Goal: Transaction & Acquisition: Purchase product/service

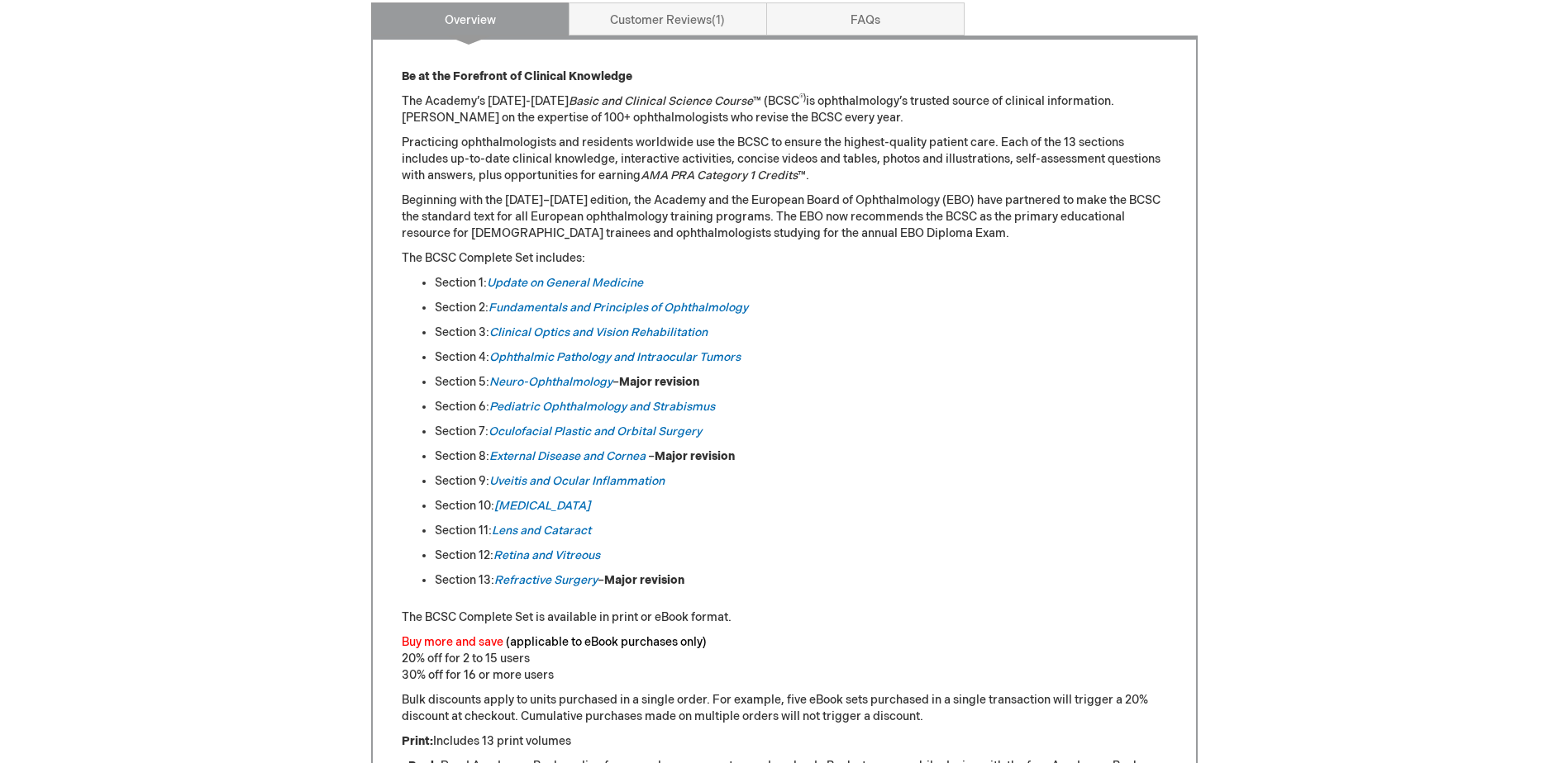
scroll to position [826, 0]
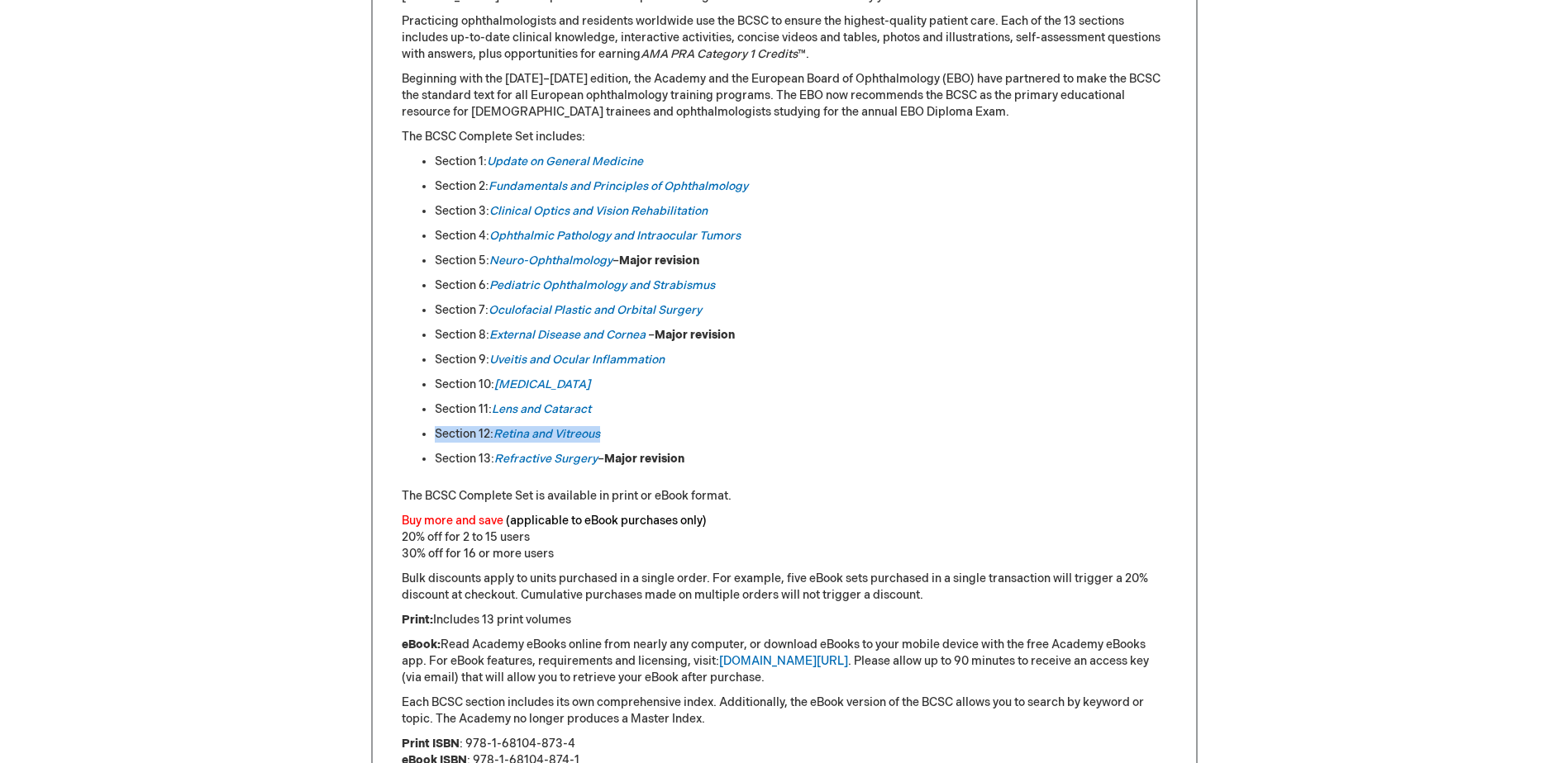
drag, startPoint x: 647, startPoint y: 437, endPoint x: 433, endPoint y: 436, distance: 214.0
click at [433, 436] on ul "Section 1: Update on General Medicine Section 2: Fundamentals and Principles of…" at bounding box center [784, 310] width 765 height 314
copy li "Section 12: Retina and Vitreous"
click at [751, 427] on li "Section 12: Retina and Vitreous" at bounding box center [801, 435] width 733 height 17
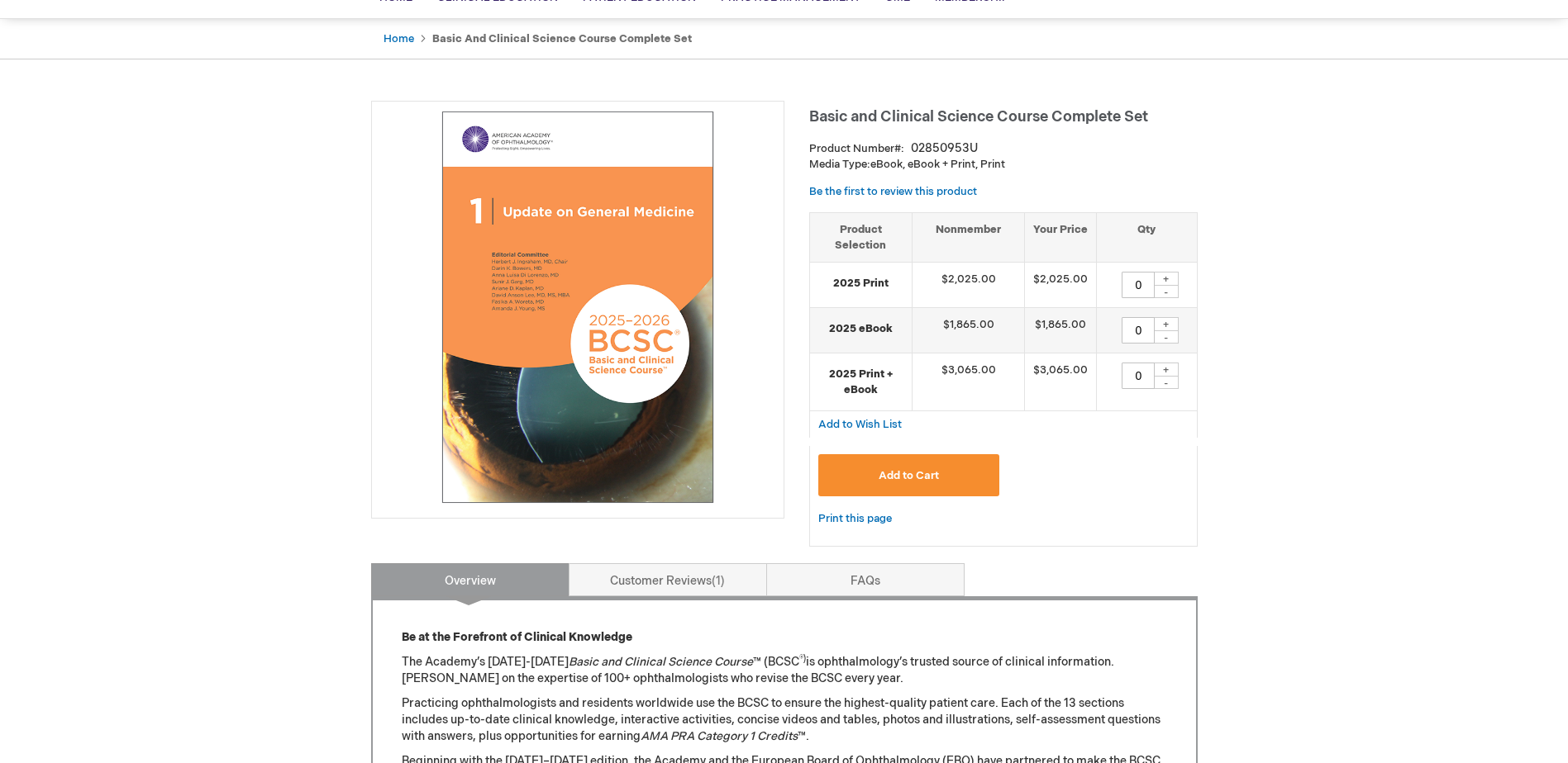
scroll to position [0, 0]
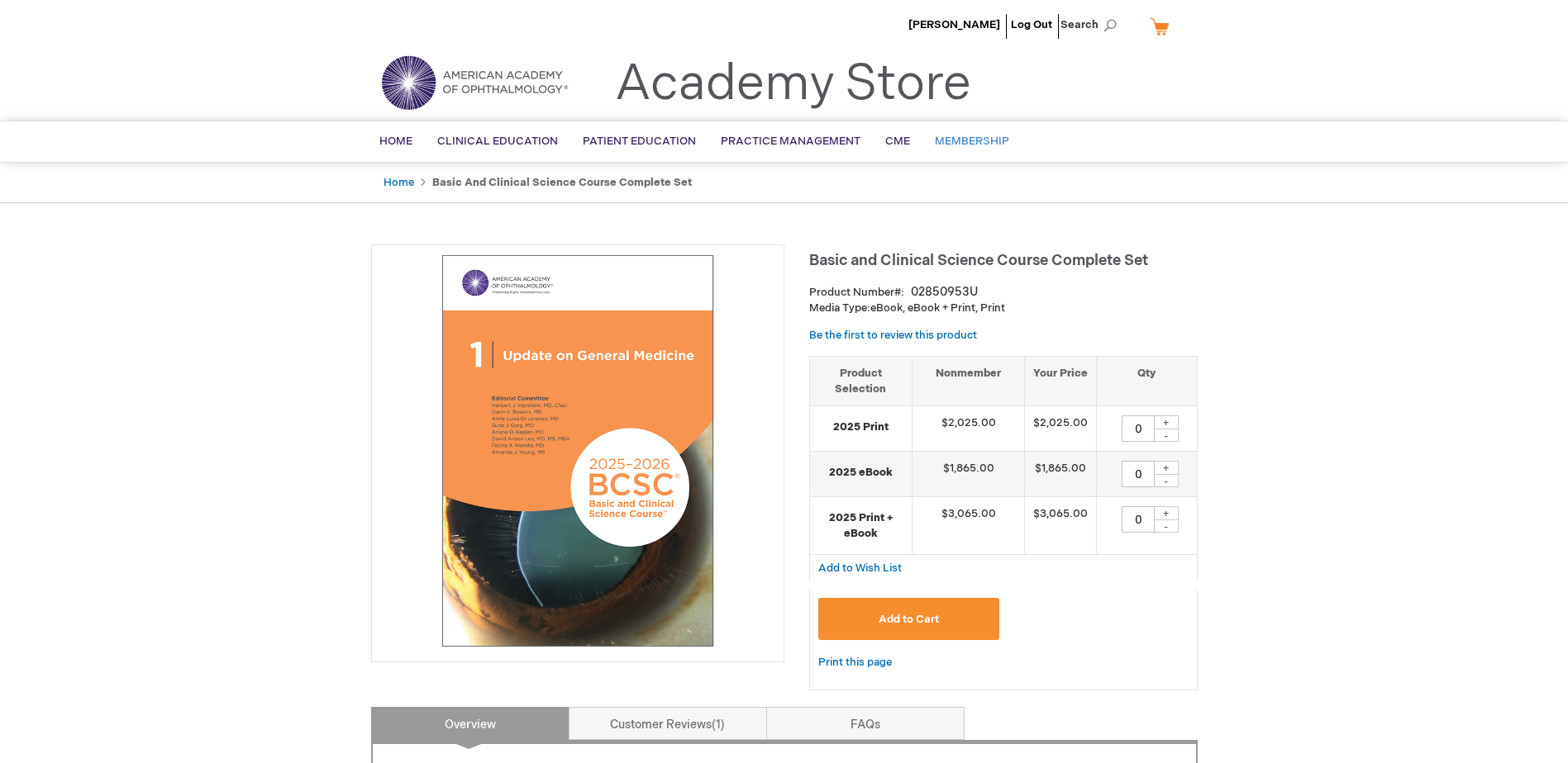
click at [941, 135] on span "Membership" at bounding box center [972, 142] width 75 height 13
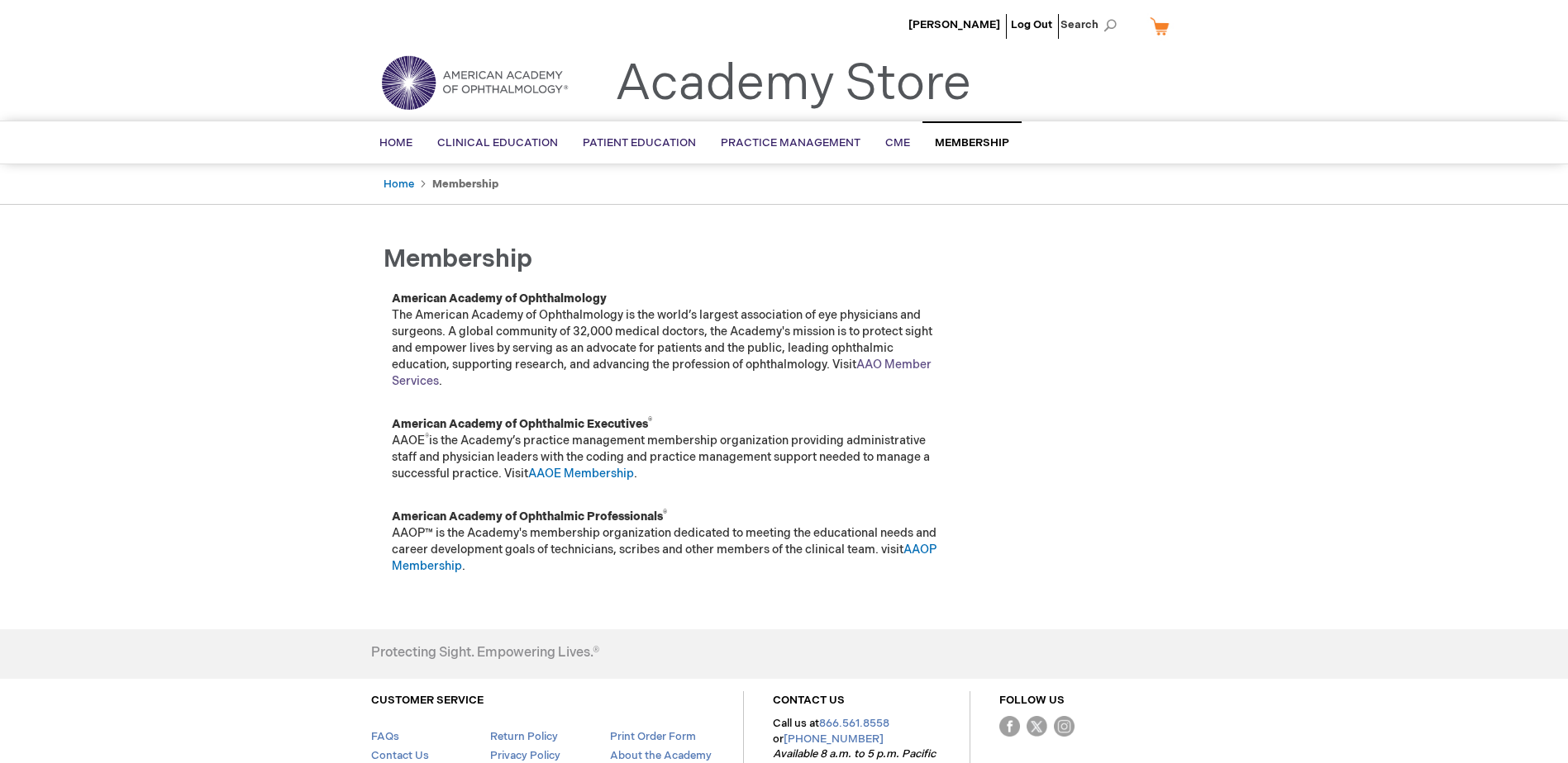
click at [878, 360] on link "AAO Member Services" at bounding box center [661, 373] width 540 height 31
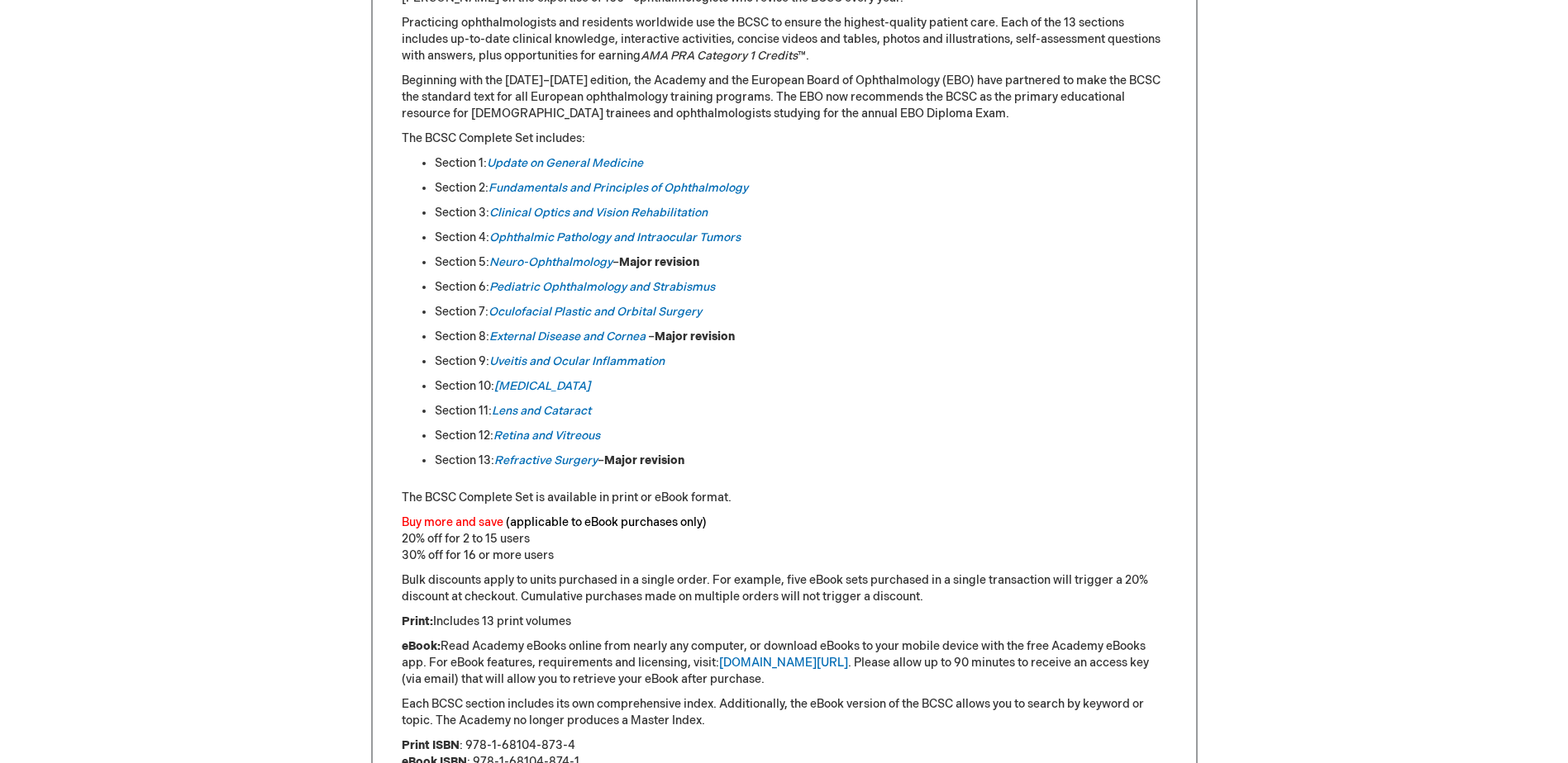
scroll to position [826, 0]
click at [563, 430] on link "Retina and Vitreous" at bounding box center [546, 434] width 107 height 14
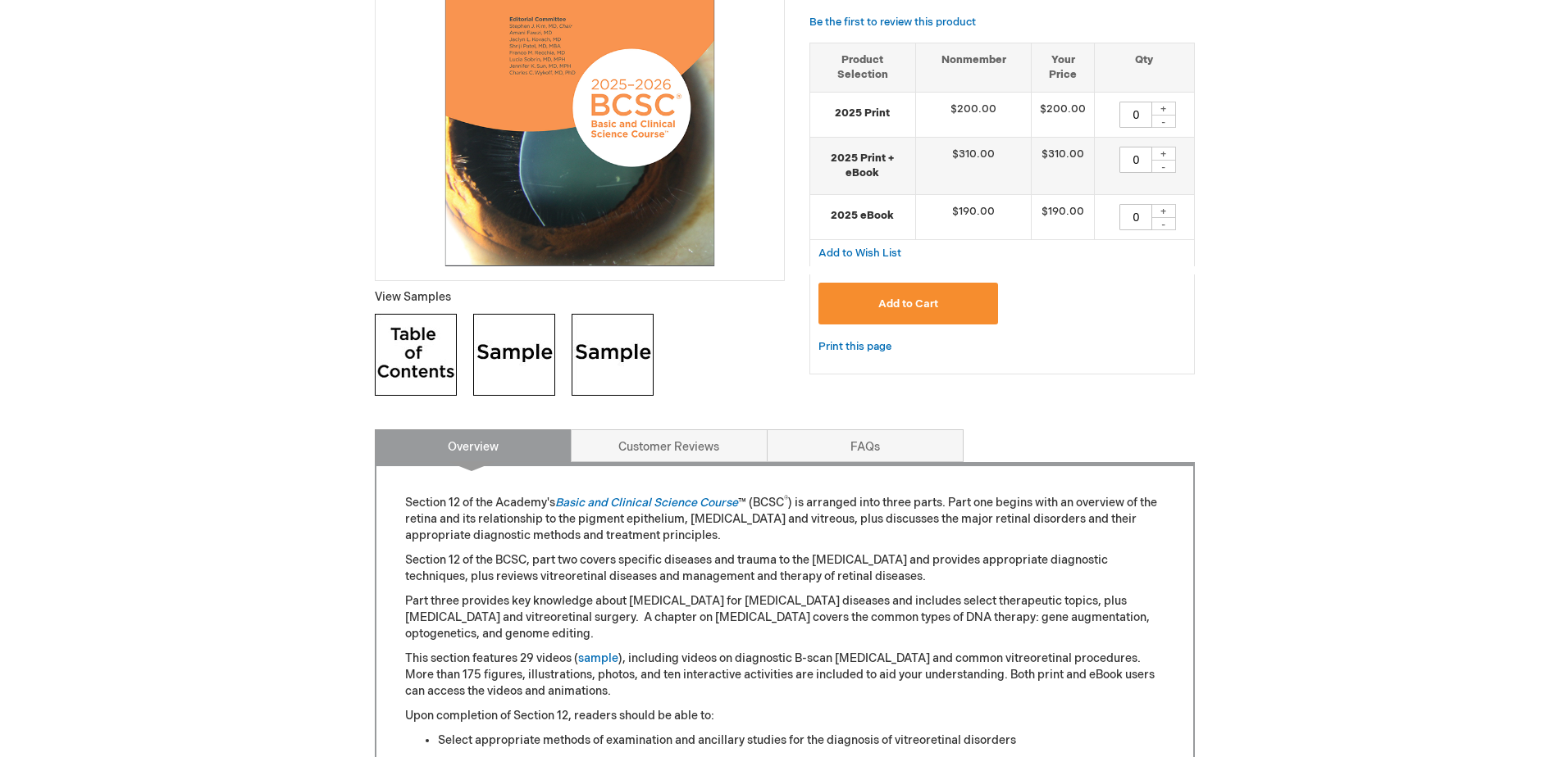
scroll to position [82, 0]
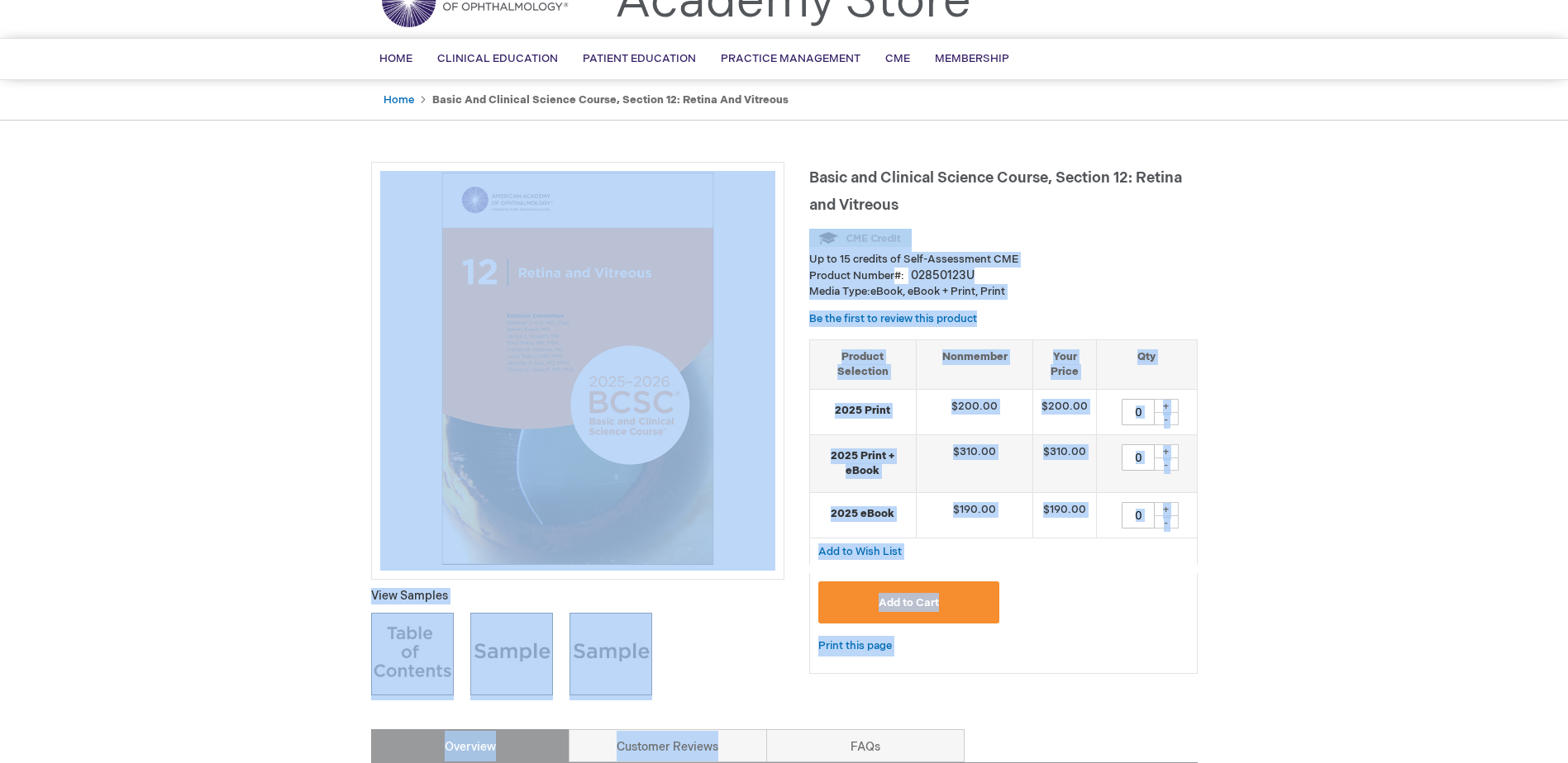
drag, startPoint x: 914, startPoint y: 211, endPoint x: 806, endPoint y: 176, distance: 113.5
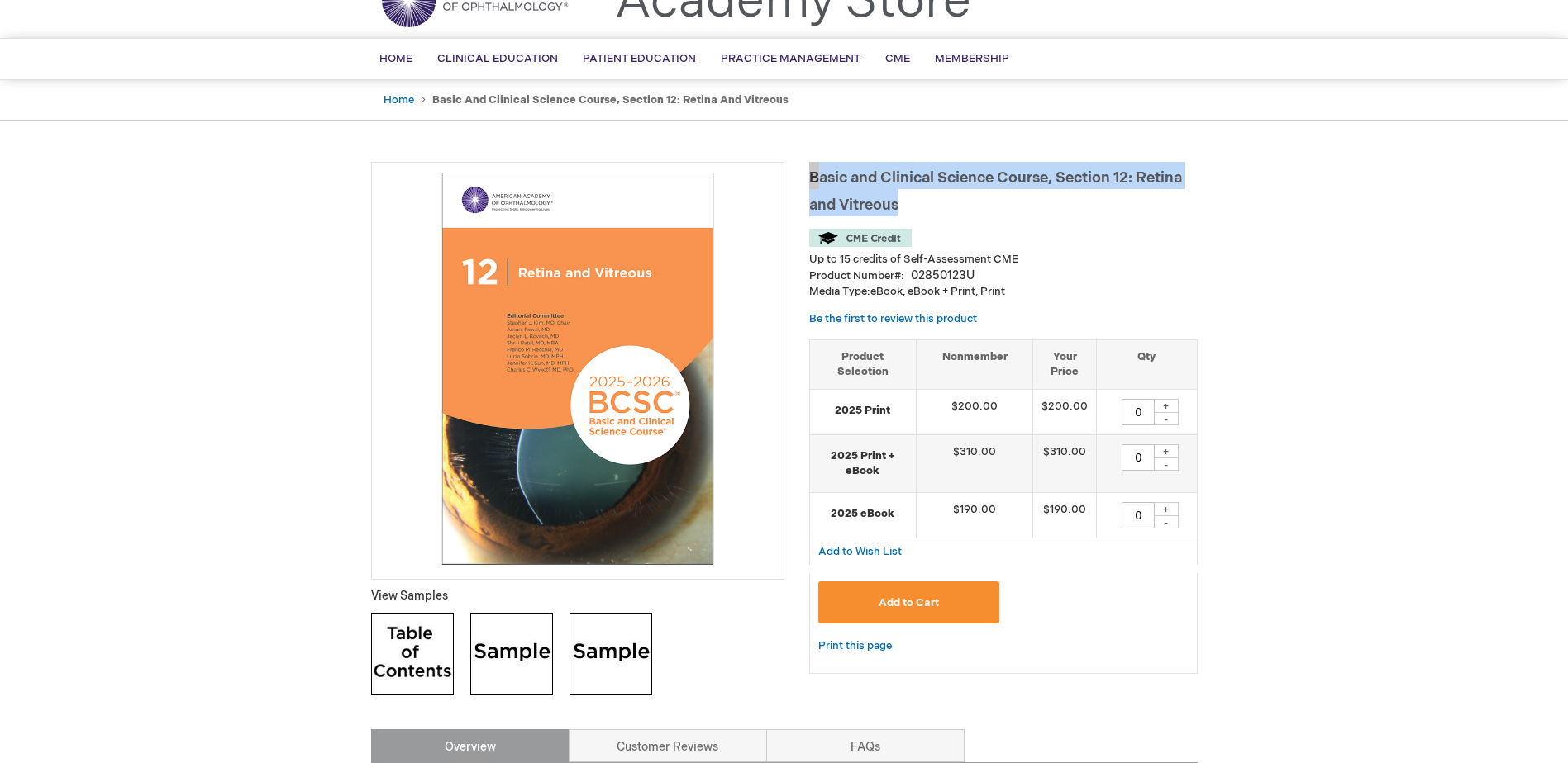
drag, startPoint x: 809, startPoint y: 170, endPoint x: 901, endPoint y: 207, distance: 99.2
click at [901, 207] on h1 "Basic and Clinical Science Course, Section 12: Retina and Vitreous" at bounding box center [1003, 189] width 389 height 55
copy span "Basic and Clinical Science Course, Section 12: Retina and Vitreous"
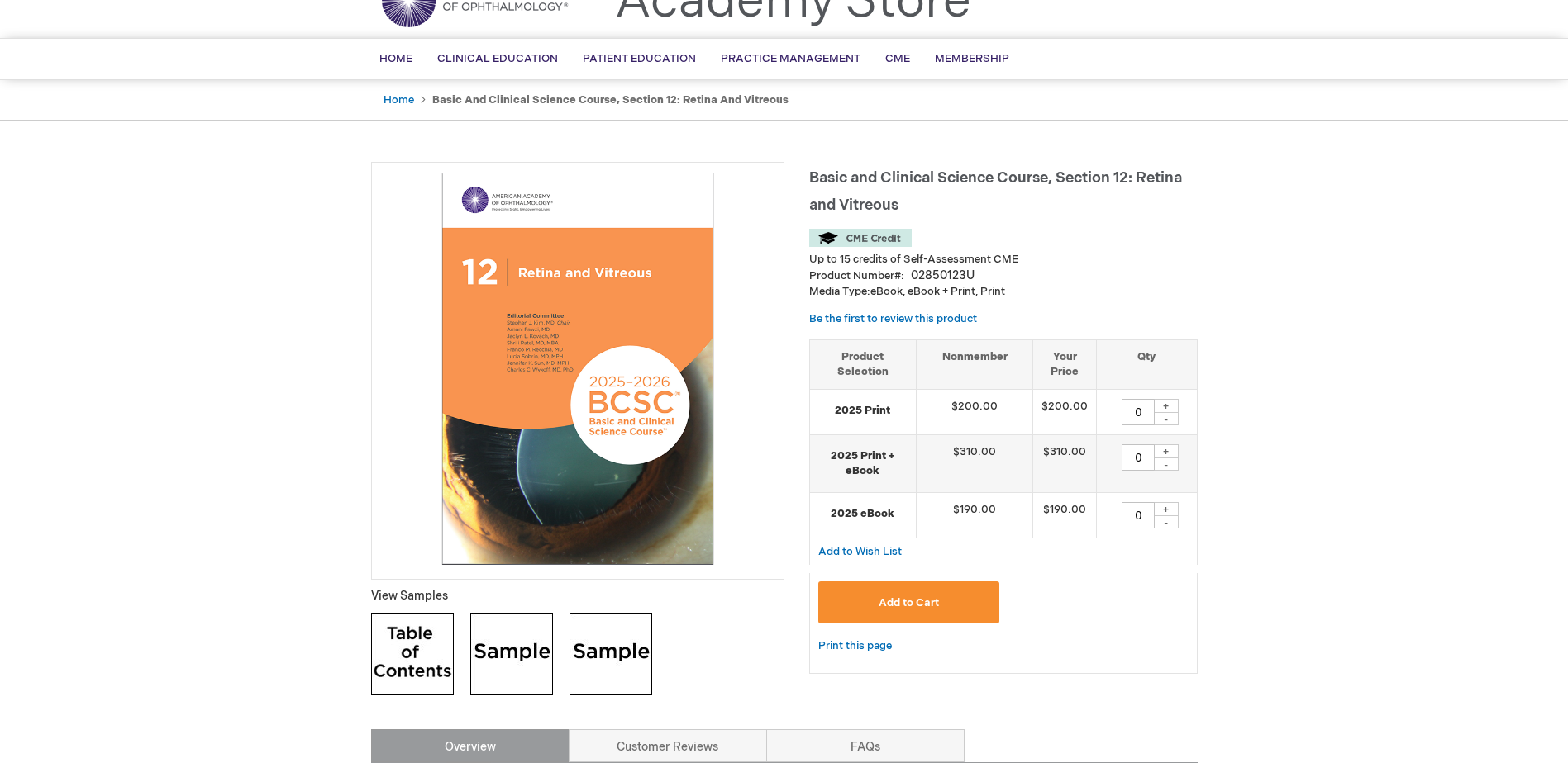
click at [1163, 409] on div "+" at bounding box center [1166, 406] width 25 height 14
type input "1"
click at [934, 609] on span "Add to Cart" at bounding box center [908, 603] width 60 height 13
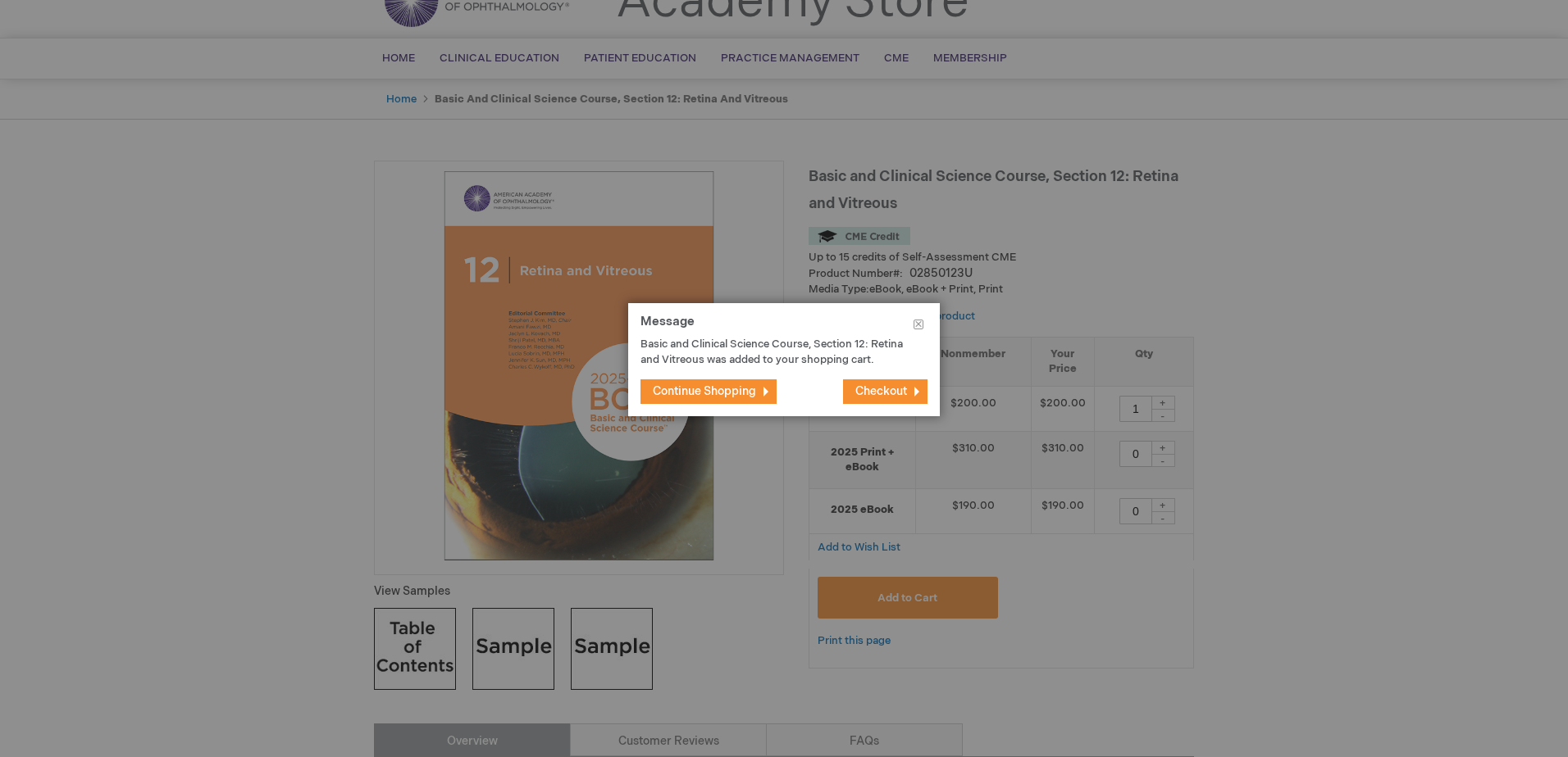
click at [890, 399] on span "Checkout" at bounding box center [881, 391] width 52 height 14
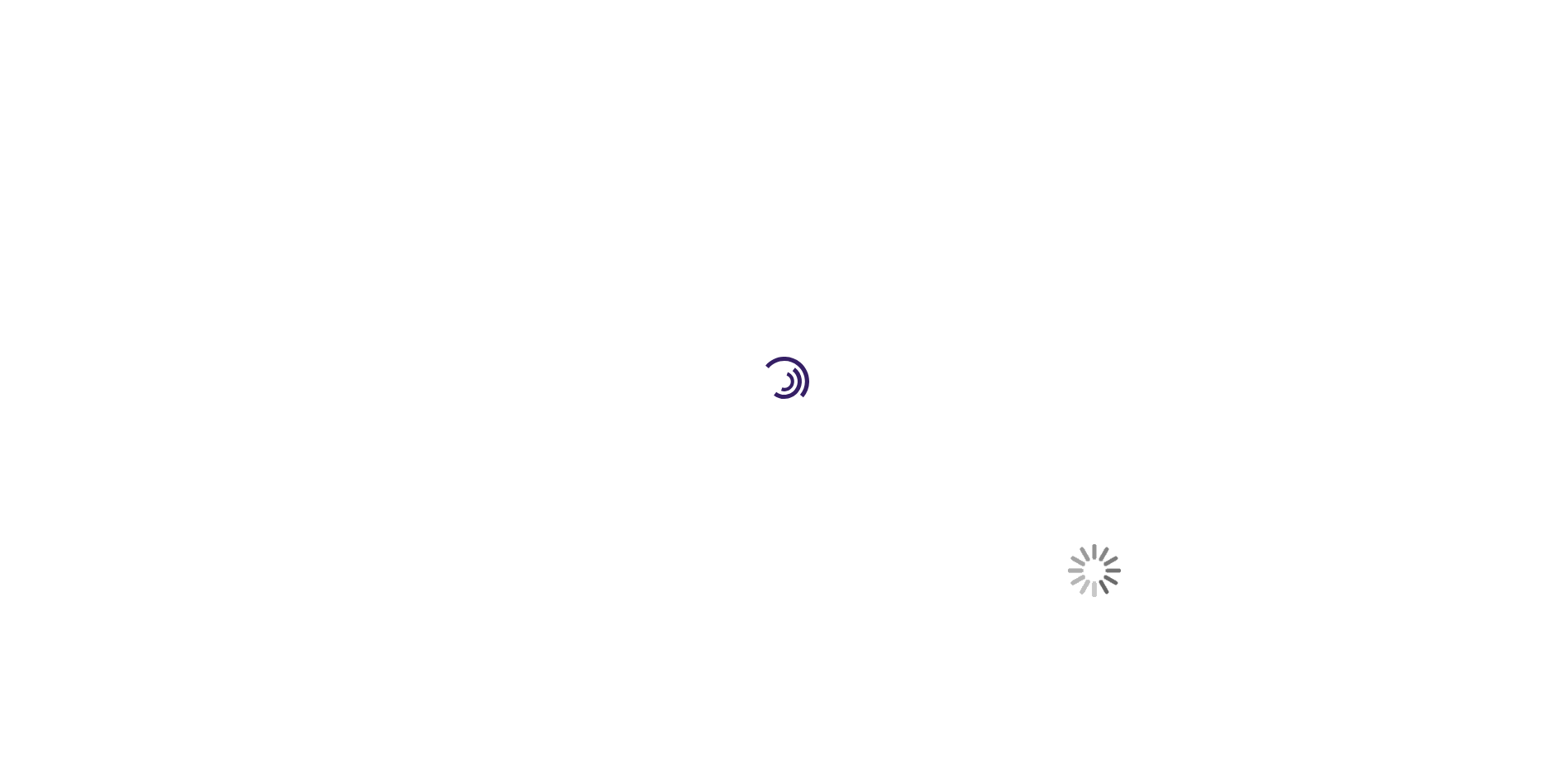
select select "US"
select select "38"
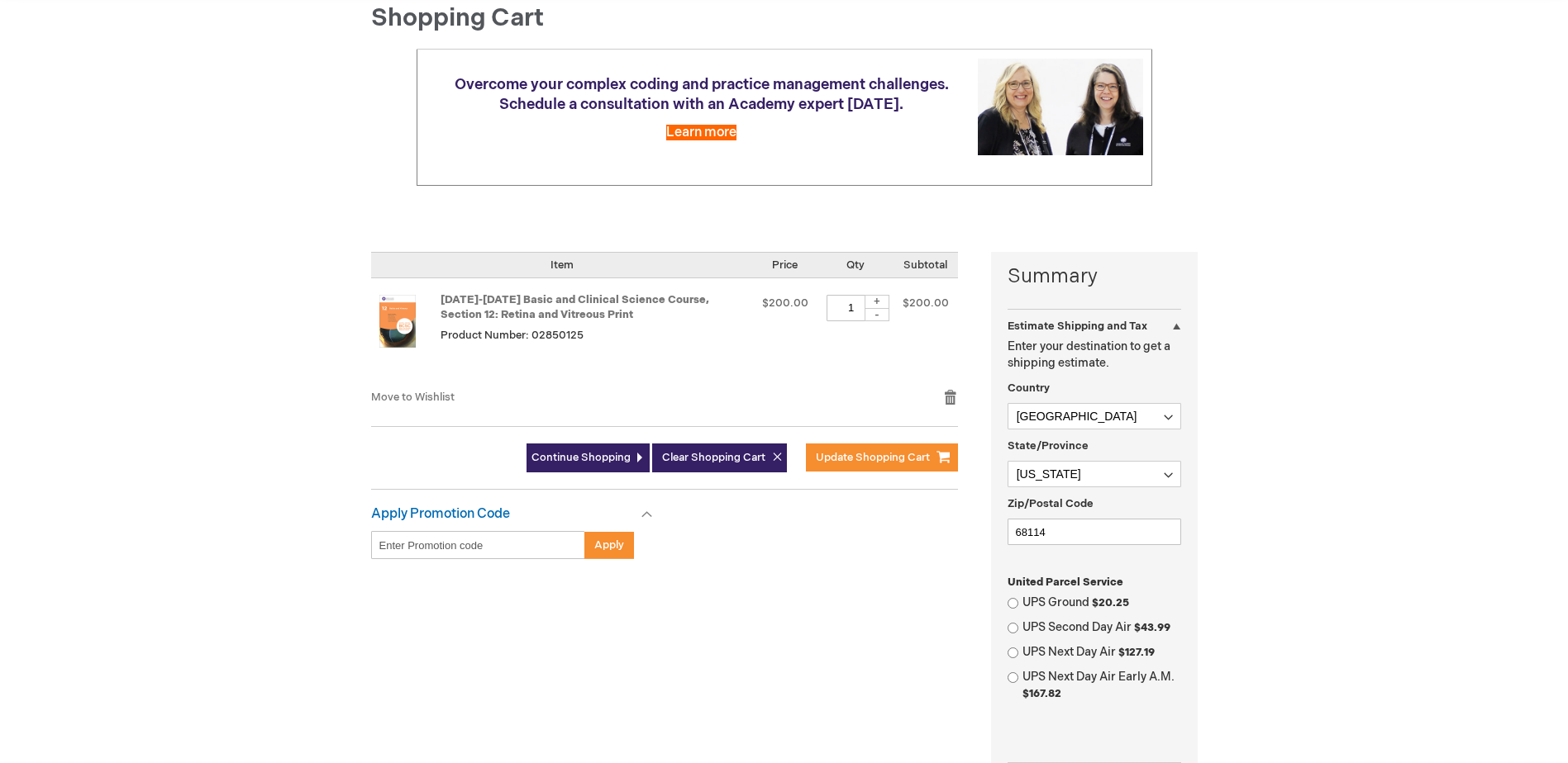
scroll to position [248, 0]
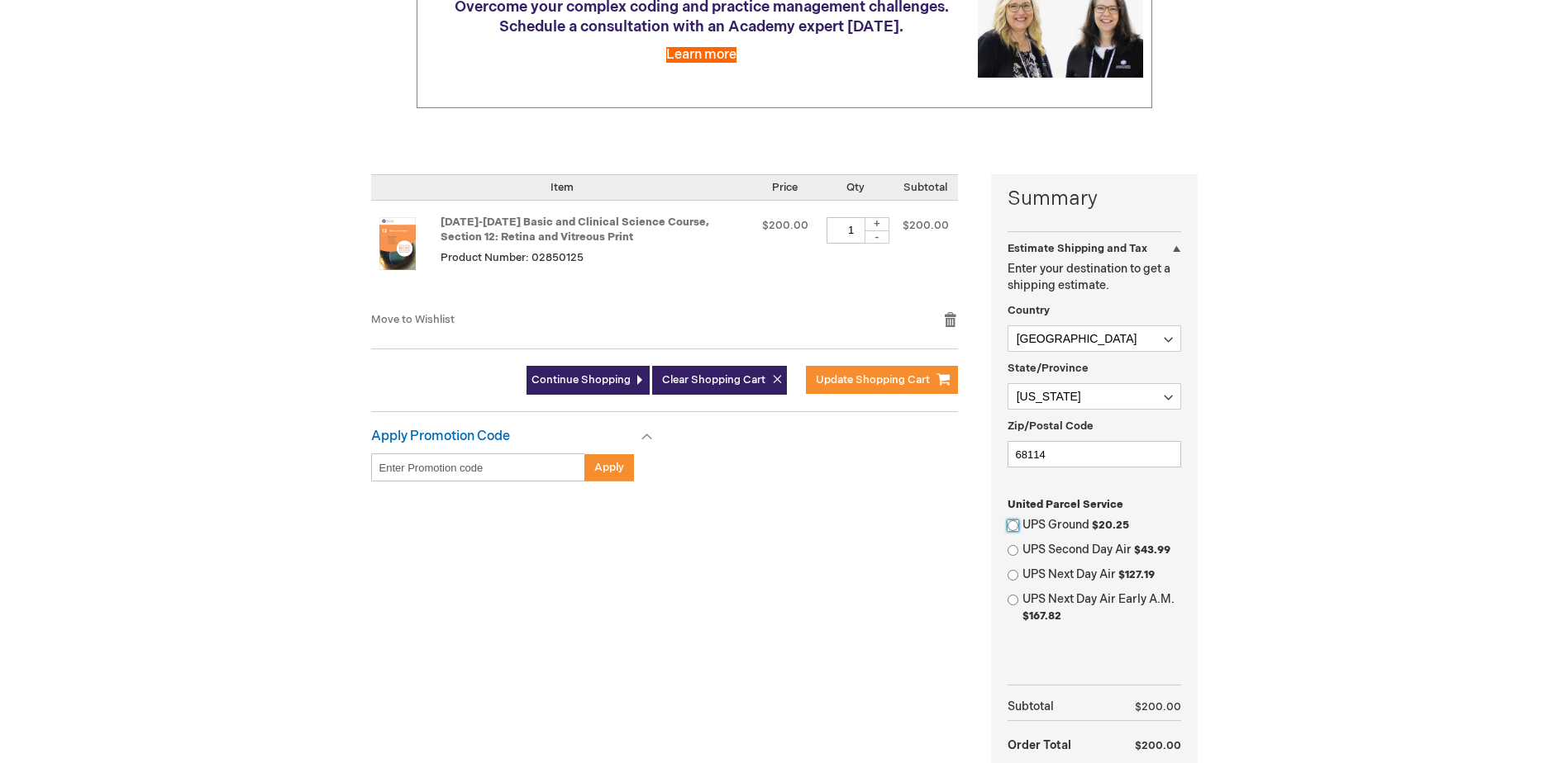
click at [1009, 526] on input "UPS Ground $20.25" at bounding box center [1013, 525] width 11 height 11
radio input "true"
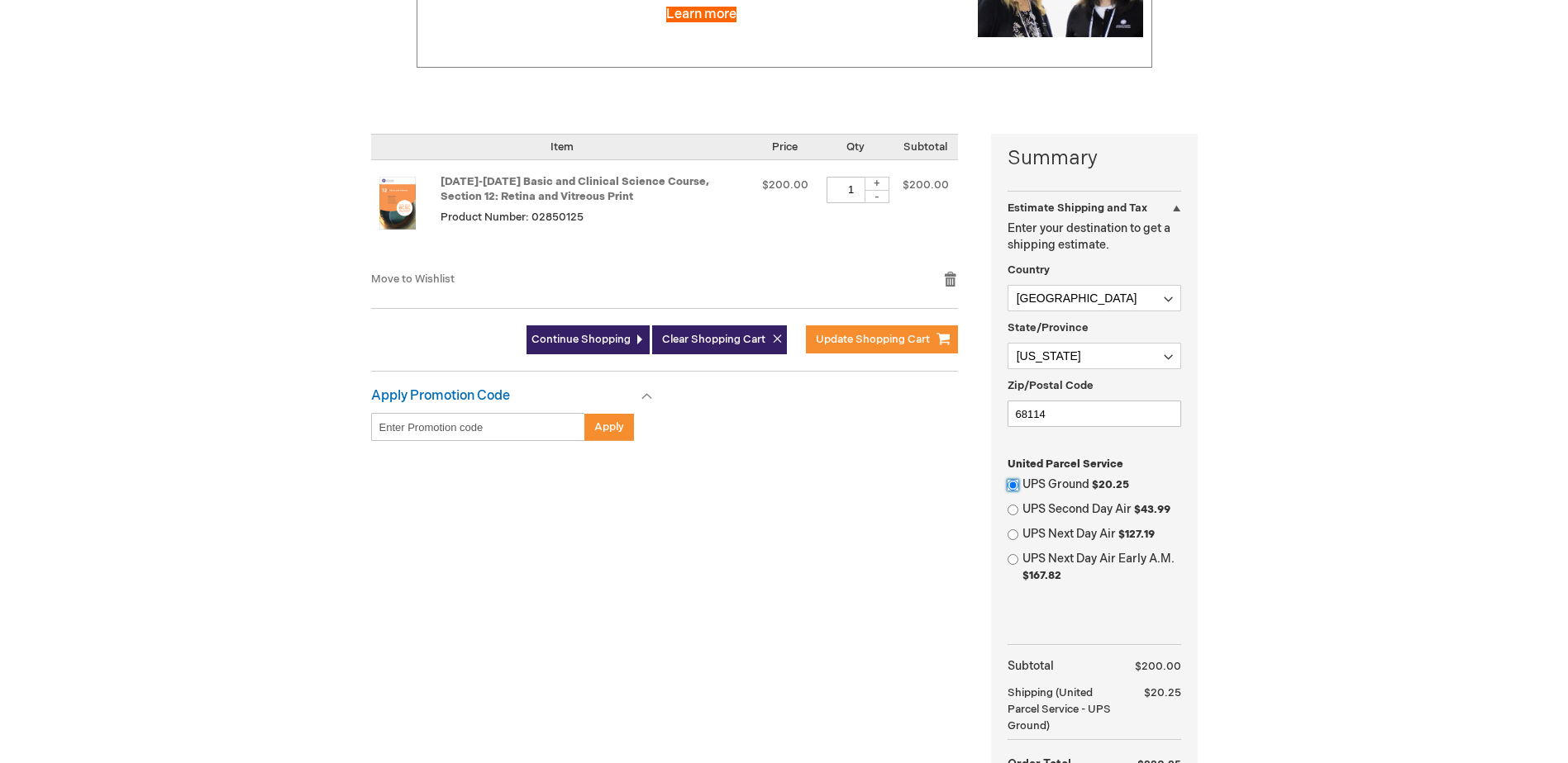
scroll to position [331, 0]
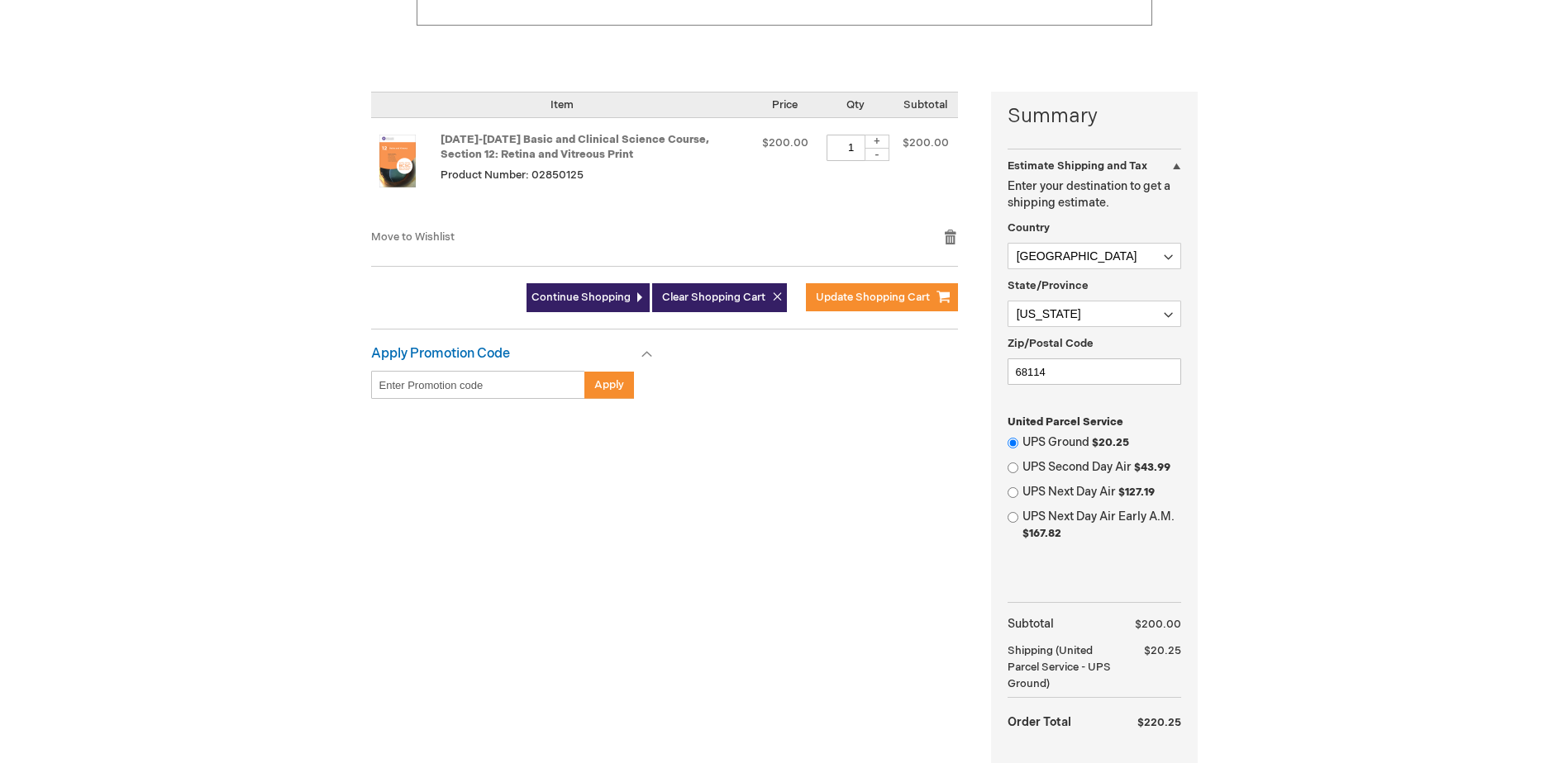
click at [524, 398] on input "Enter discount code" at bounding box center [478, 385] width 214 height 28
paste input "RC2025P"
type input "RC2025P"
click at [605, 384] on span "Apply" at bounding box center [609, 385] width 30 height 13
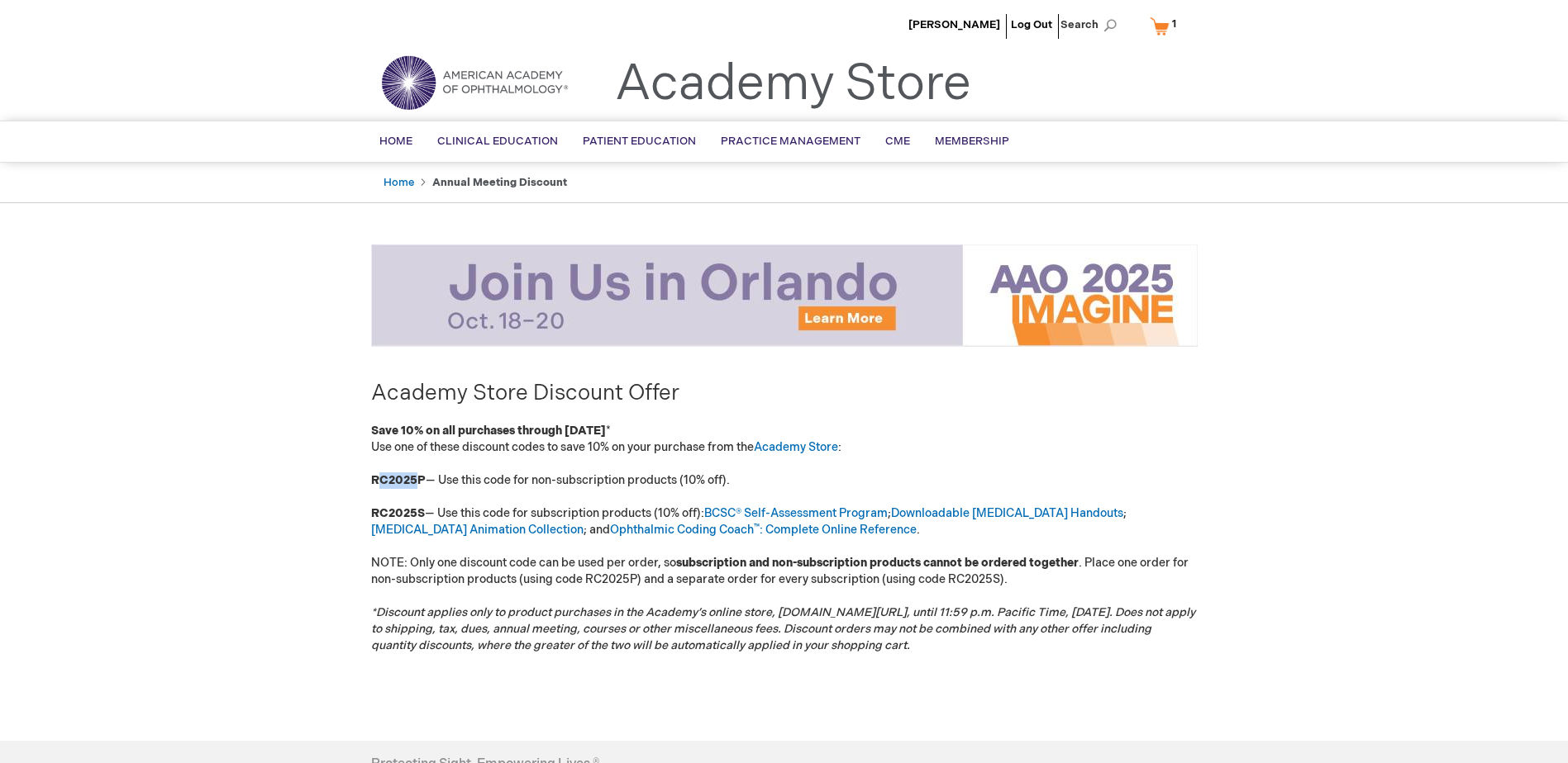
drag, startPoint x: 421, startPoint y: 480, endPoint x: 378, endPoint y: 478, distance: 43.0
click at [378, 478] on strong "RC2025P" at bounding box center [399, 480] width 55 height 14
click at [375, 478] on strong "RC2025P" at bounding box center [399, 480] width 55 height 14
click at [516, 488] on p "Use one of these discount codes to save 10% on your purchase from the Academy S…" at bounding box center [784, 547] width 826 height 215
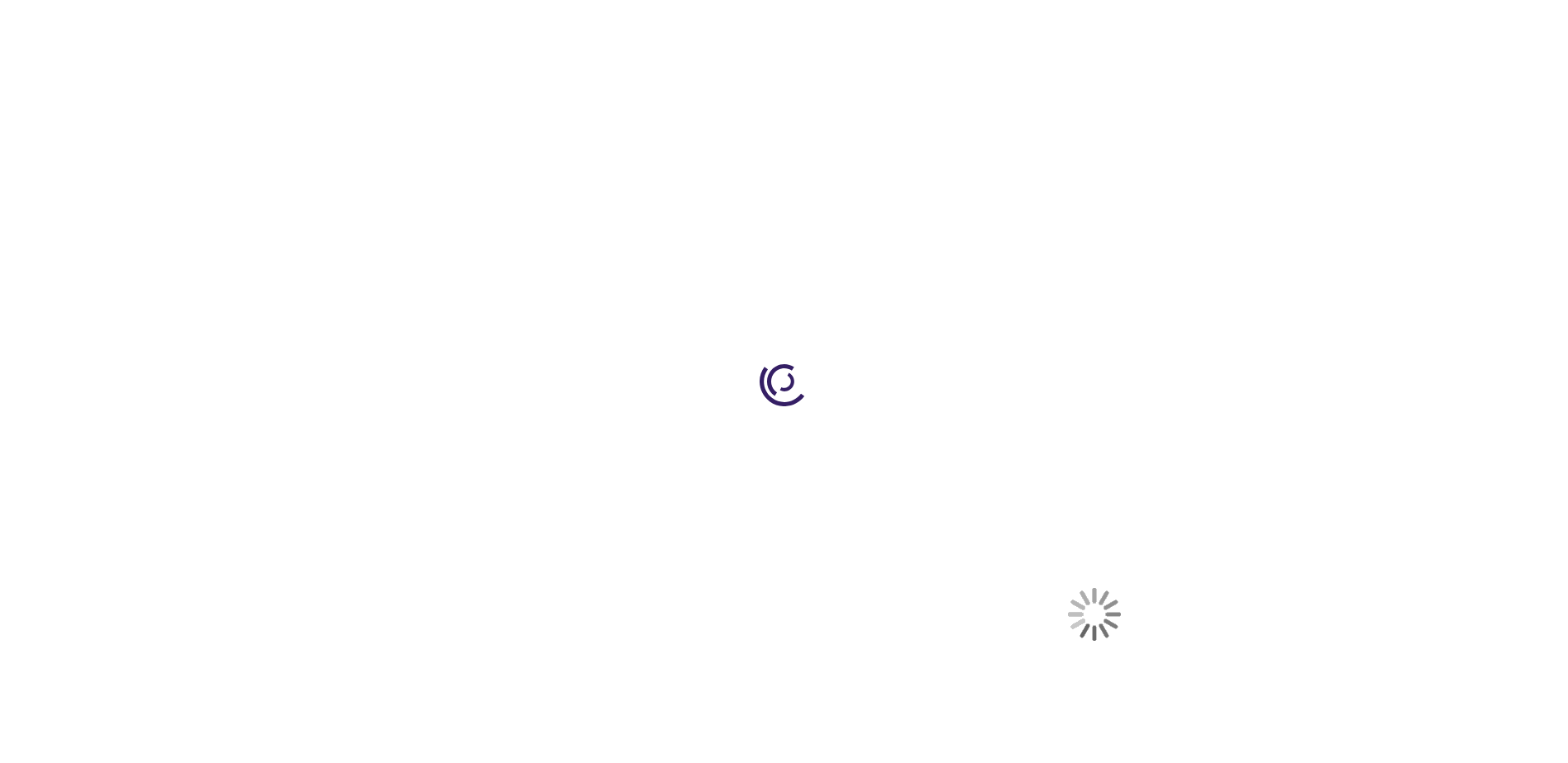
select select "US"
select select "38"
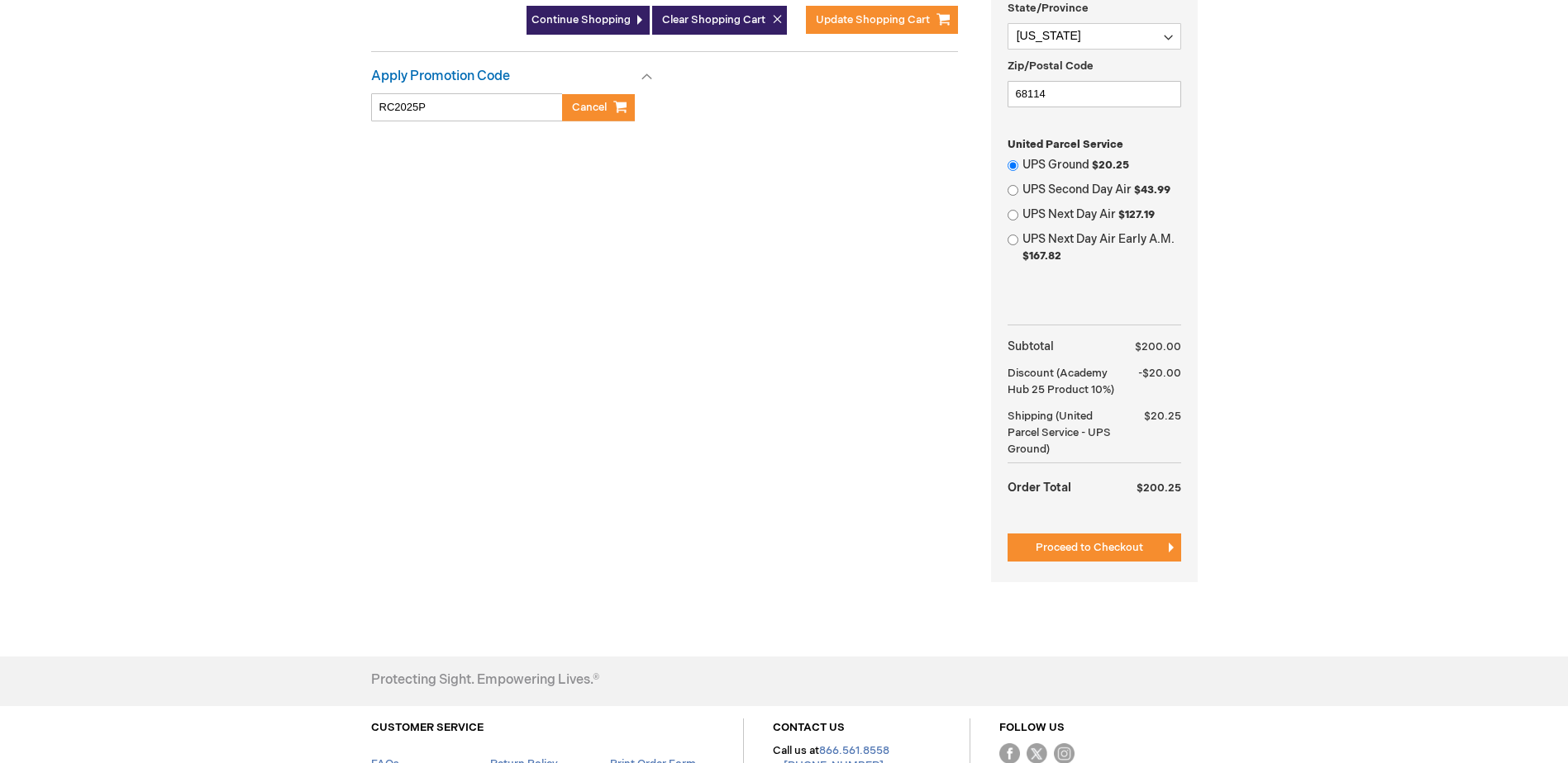
scroll to position [661, 0]
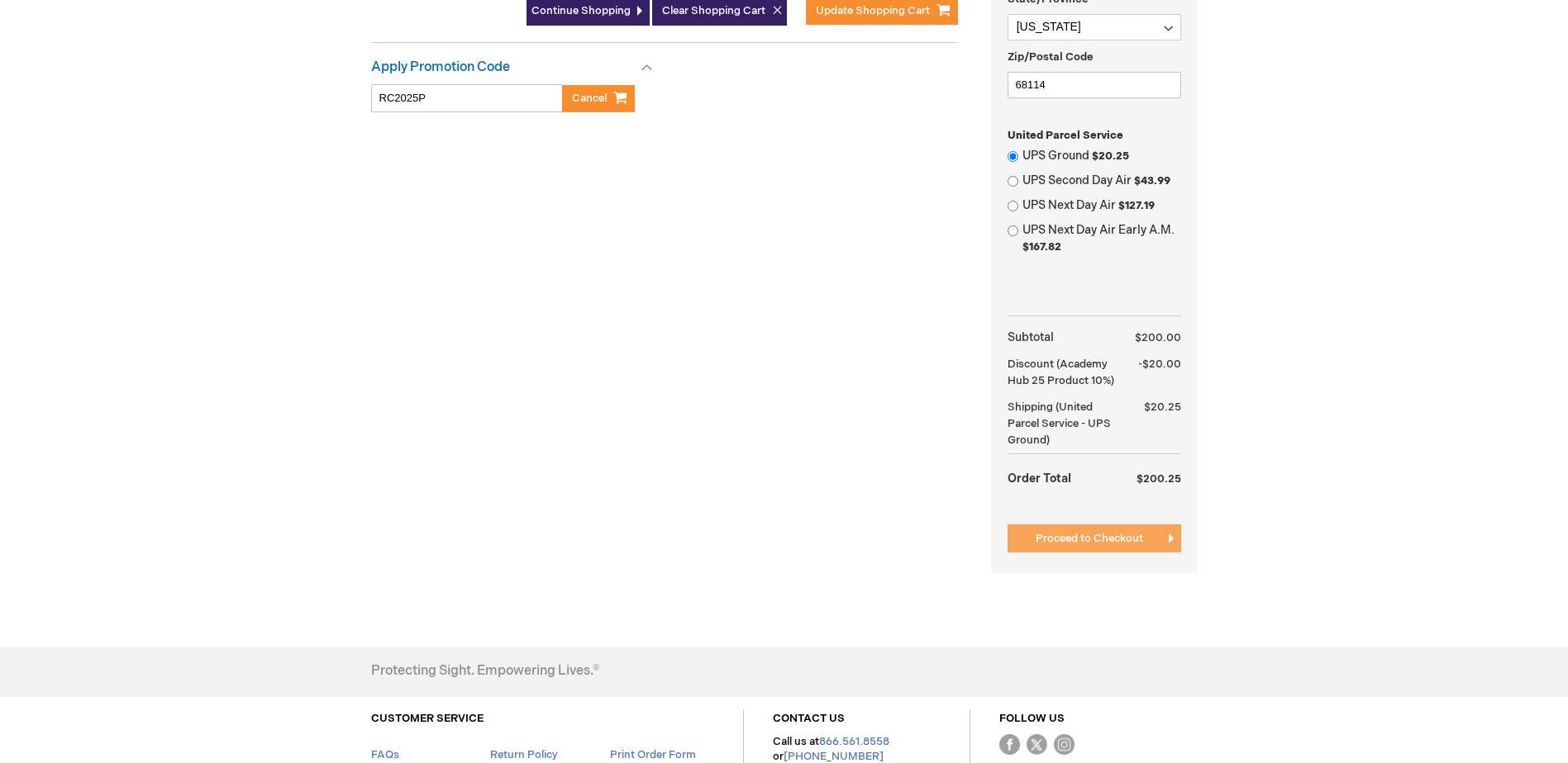
click at [1080, 536] on span "Proceed to Checkout" at bounding box center [1090, 538] width 108 height 13
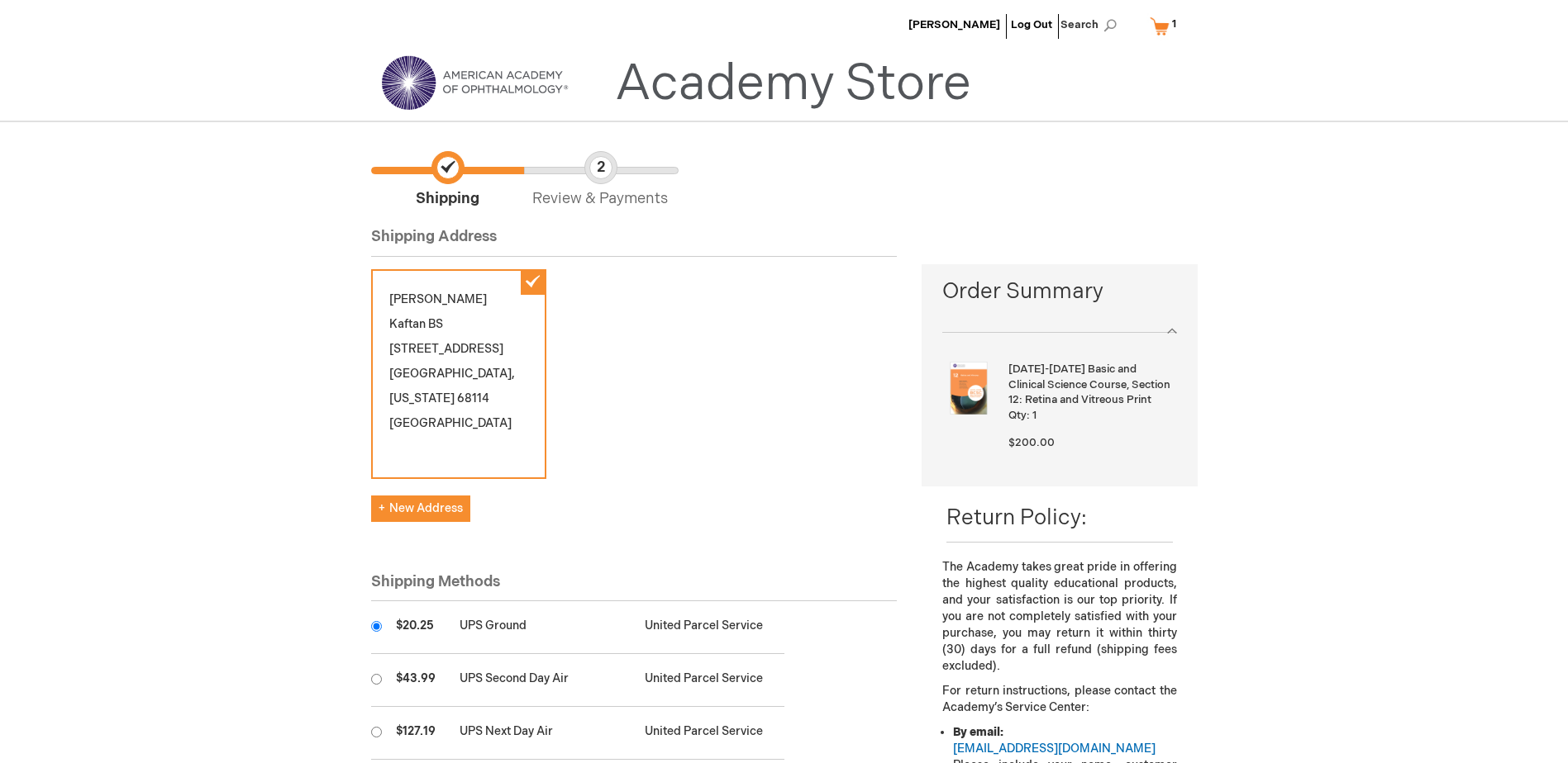
click at [532, 282] on div "Timothy Kaftan BS 9855 Devonshire Drive Omaha , Nebraska 68114 United States" at bounding box center [458, 374] width 175 height 210
click at [449, 501] on span "New Address" at bounding box center [421, 508] width 85 height 14
select select "US"
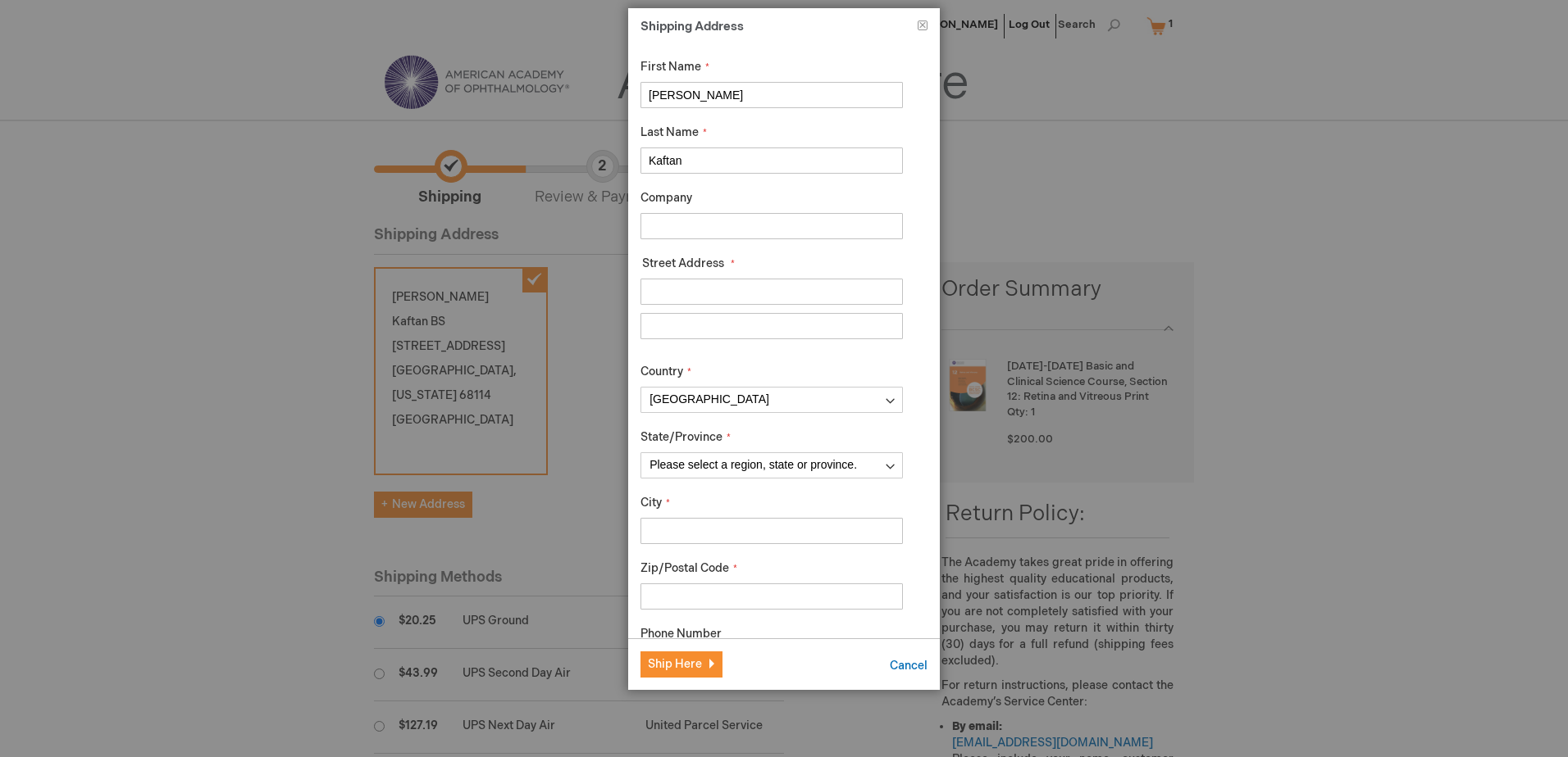
click at [750, 283] on input "Street Address: Line 1" at bounding box center [771, 292] width 262 height 26
type input "5223 Pacific Street"
type input "O"
click at [783, 353] on div "First Name Timothy Last Name Kaftan Company Street Address Street Address: Line…" at bounding box center [771, 384] width 262 height 650
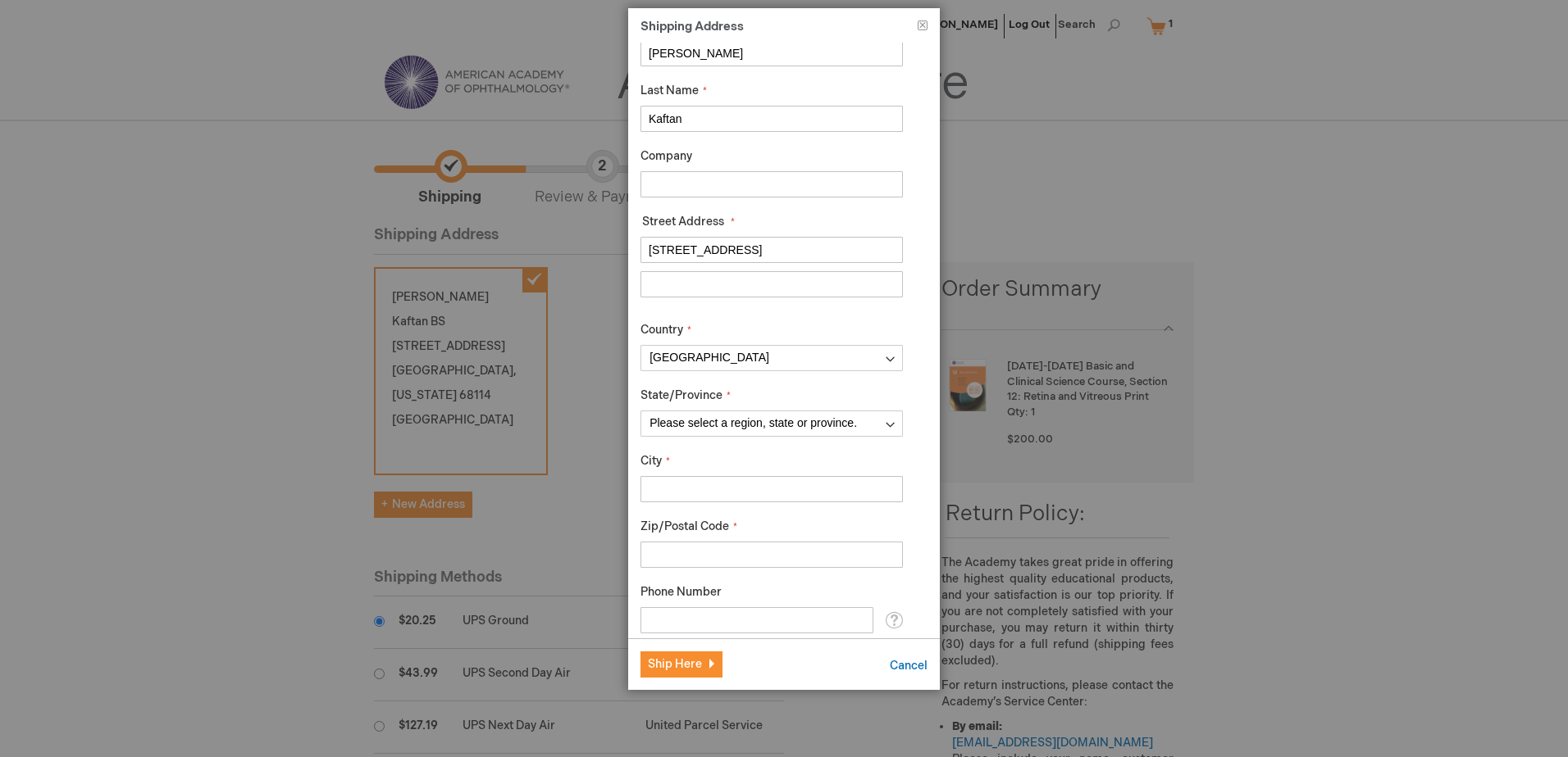
scroll to position [82, 0]
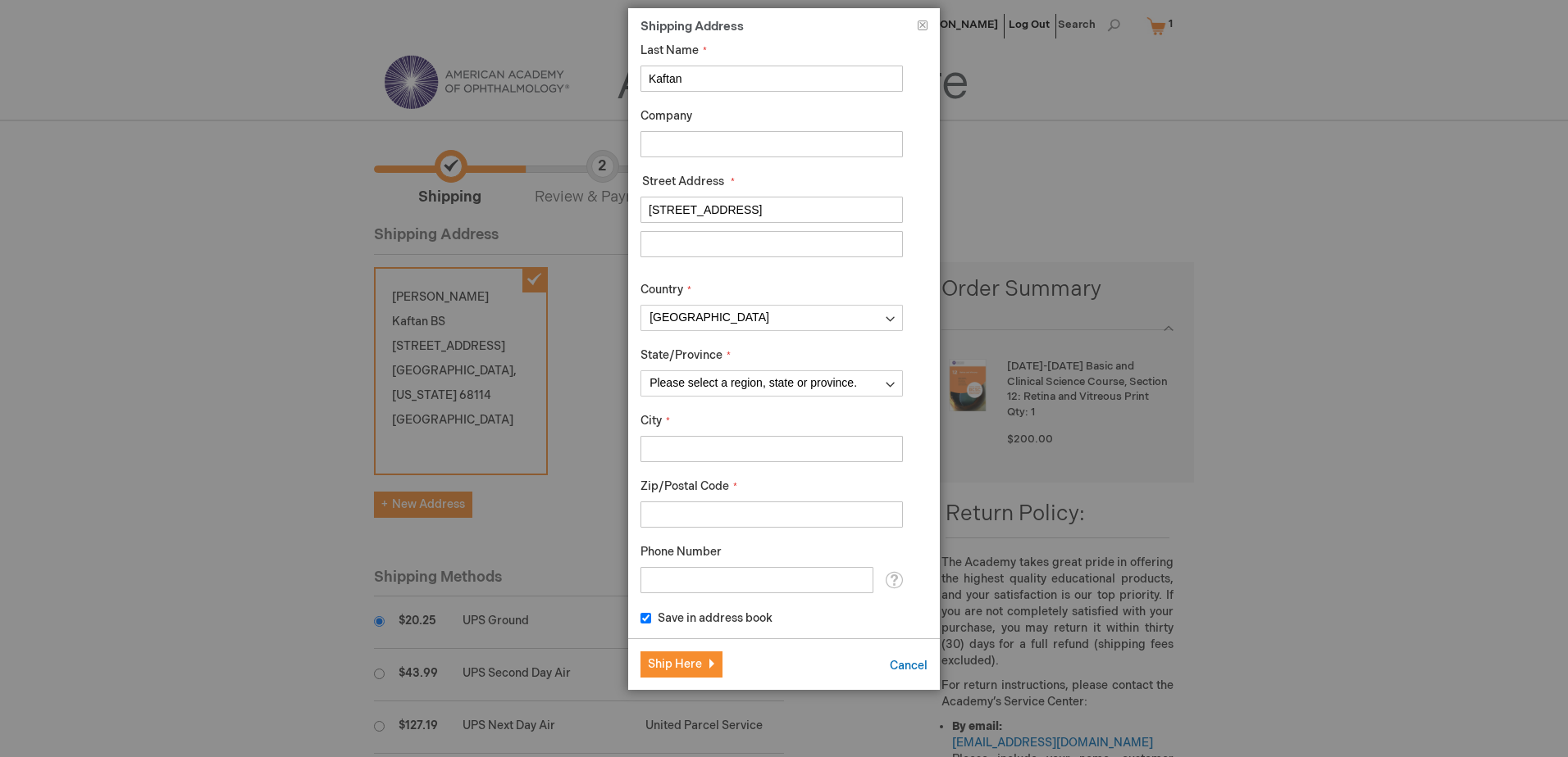
click at [747, 449] on input "City" at bounding box center [771, 450] width 262 height 26
click at [758, 438] on input "Omaha" at bounding box center [771, 450] width 262 height 26
type input "Omaha"
click at [781, 430] on div "City Omaha" at bounding box center [771, 438] width 262 height 49
click at [729, 515] on input "Zip/Postal Code" at bounding box center [771, 515] width 262 height 26
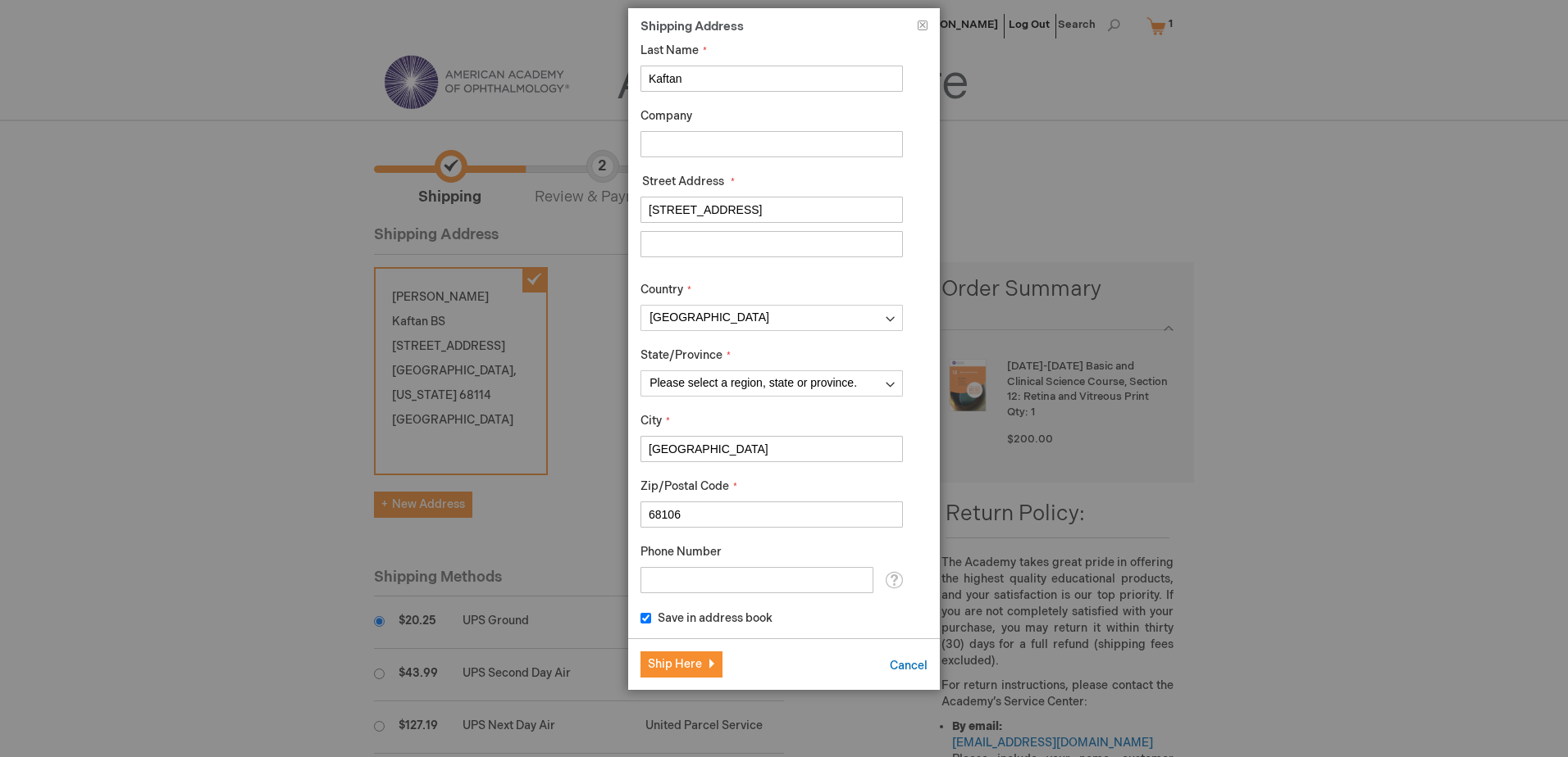
type input "68106"
click at [732, 581] on input "Phone Number" at bounding box center [756, 580] width 233 height 26
type input "4026809747"
click at [814, 614] on div "Save in address book" at bounding box center [771, 618] width 262 height 17
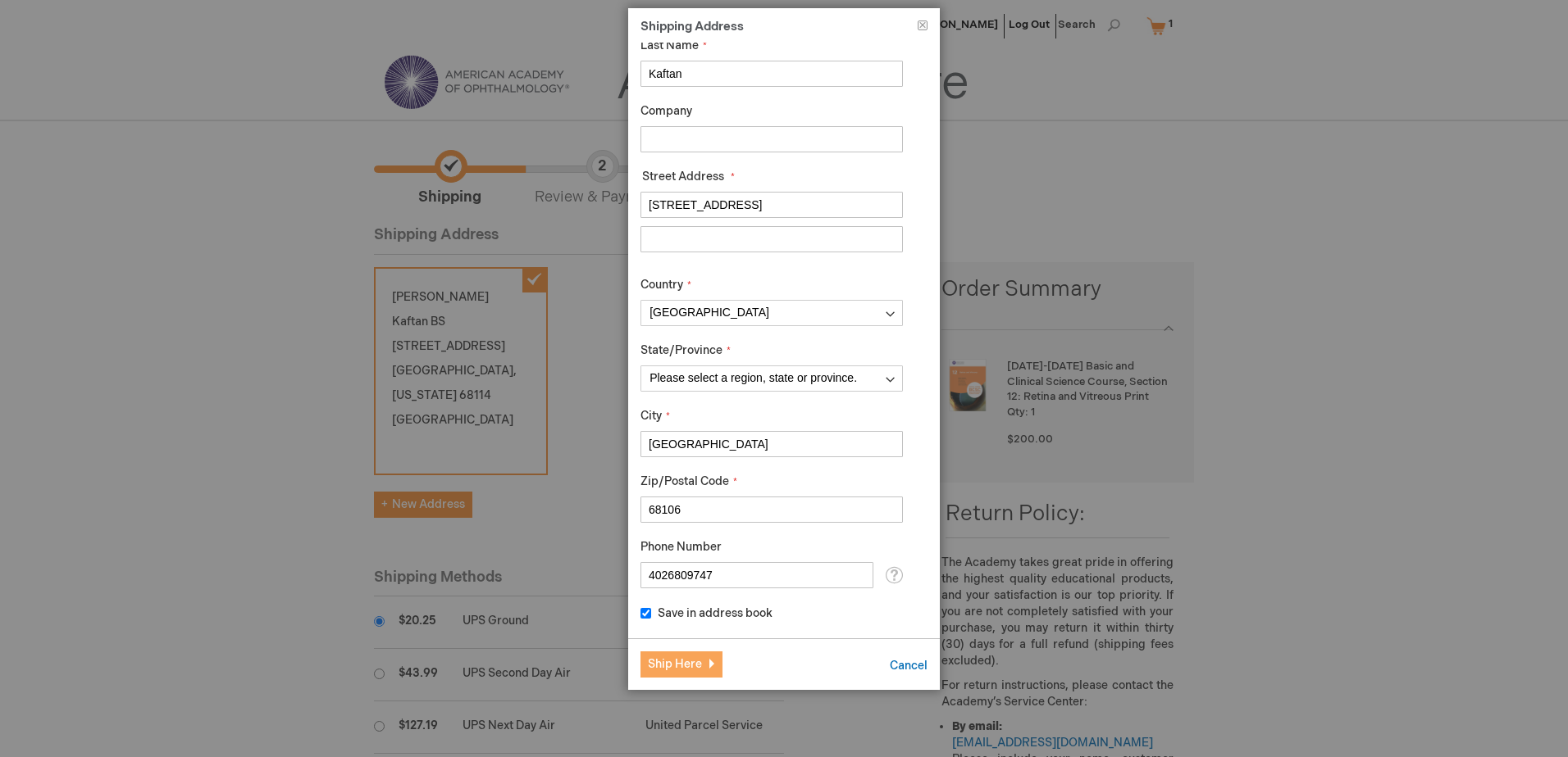
click at [689, 663] on span "Ship Here" at bounding box center [675, 664] width 54 height 14
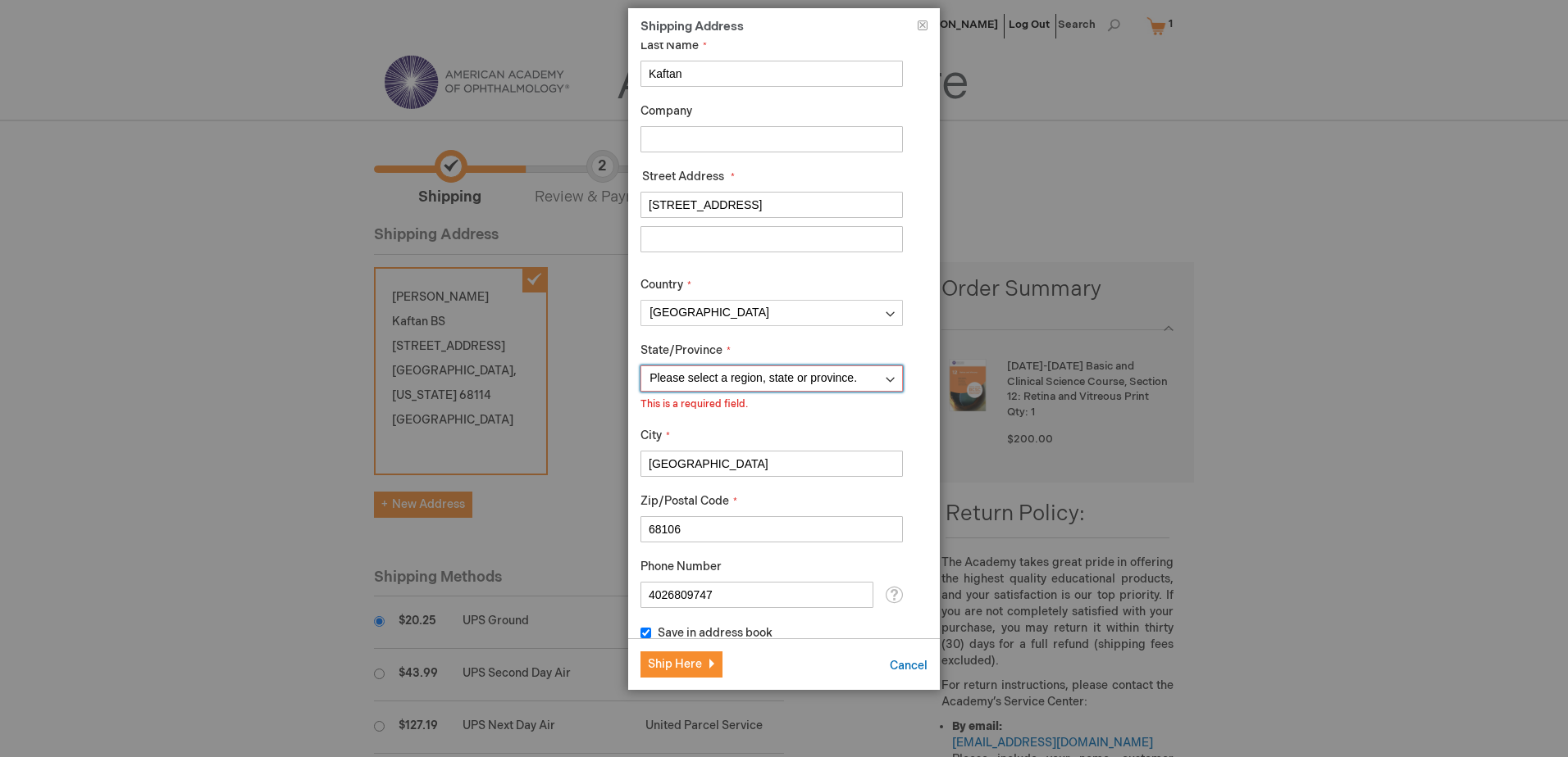
click at [856, 380] on select "Please select a region, state or province. Alabama Alaska American Samoa Arizon…" at bounding box center [771, 379] width 262 height 26
select select "38"
click at [641, 366] on select "Please select a region, state or province. Alabama Alaska American Samoa Arizon…" at bounding box center [771, 379] width 262 height 26
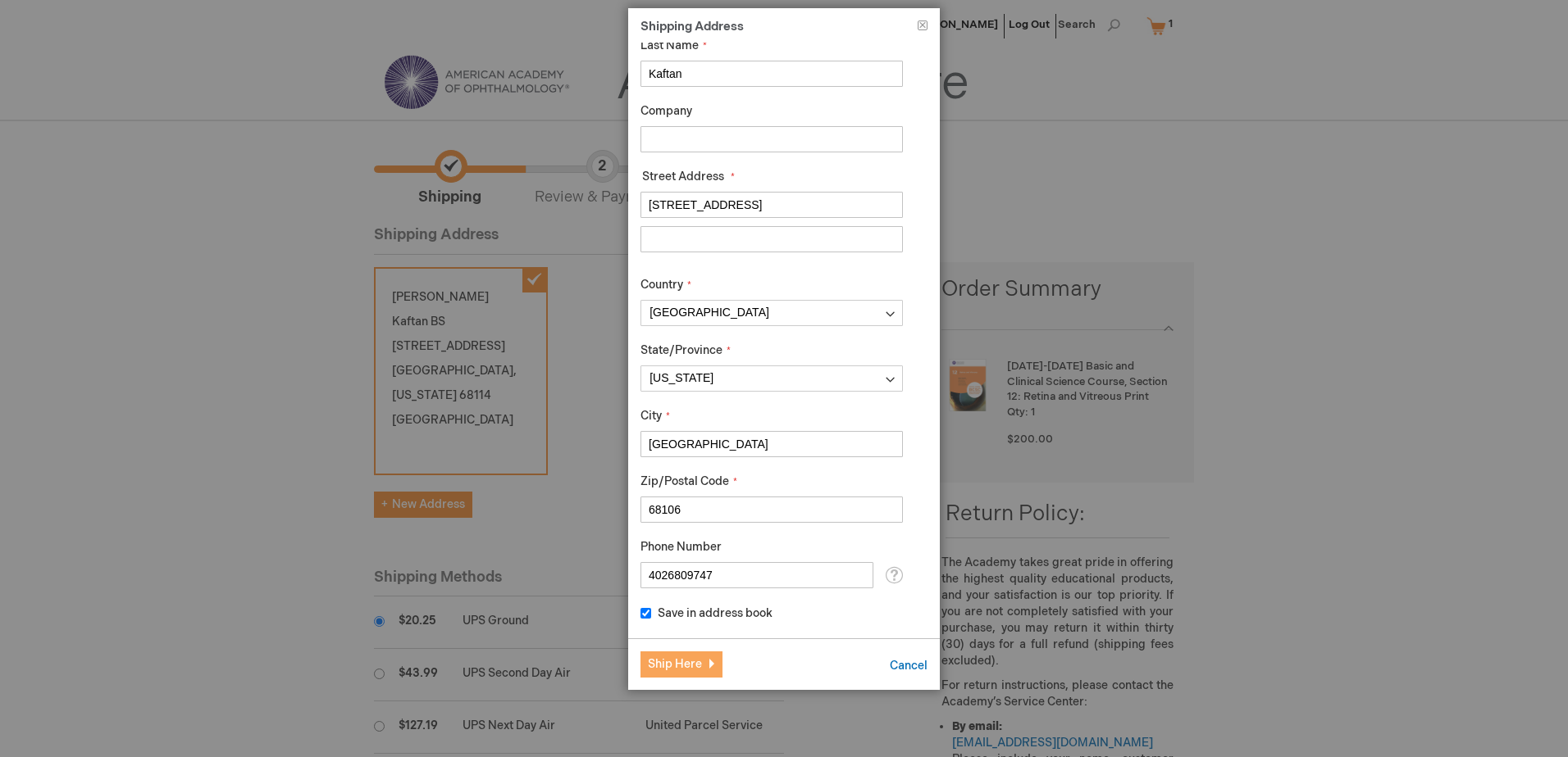
click at [703, 662] on button "Ship Here" at bounding box center [682, 665] width 82 height 26
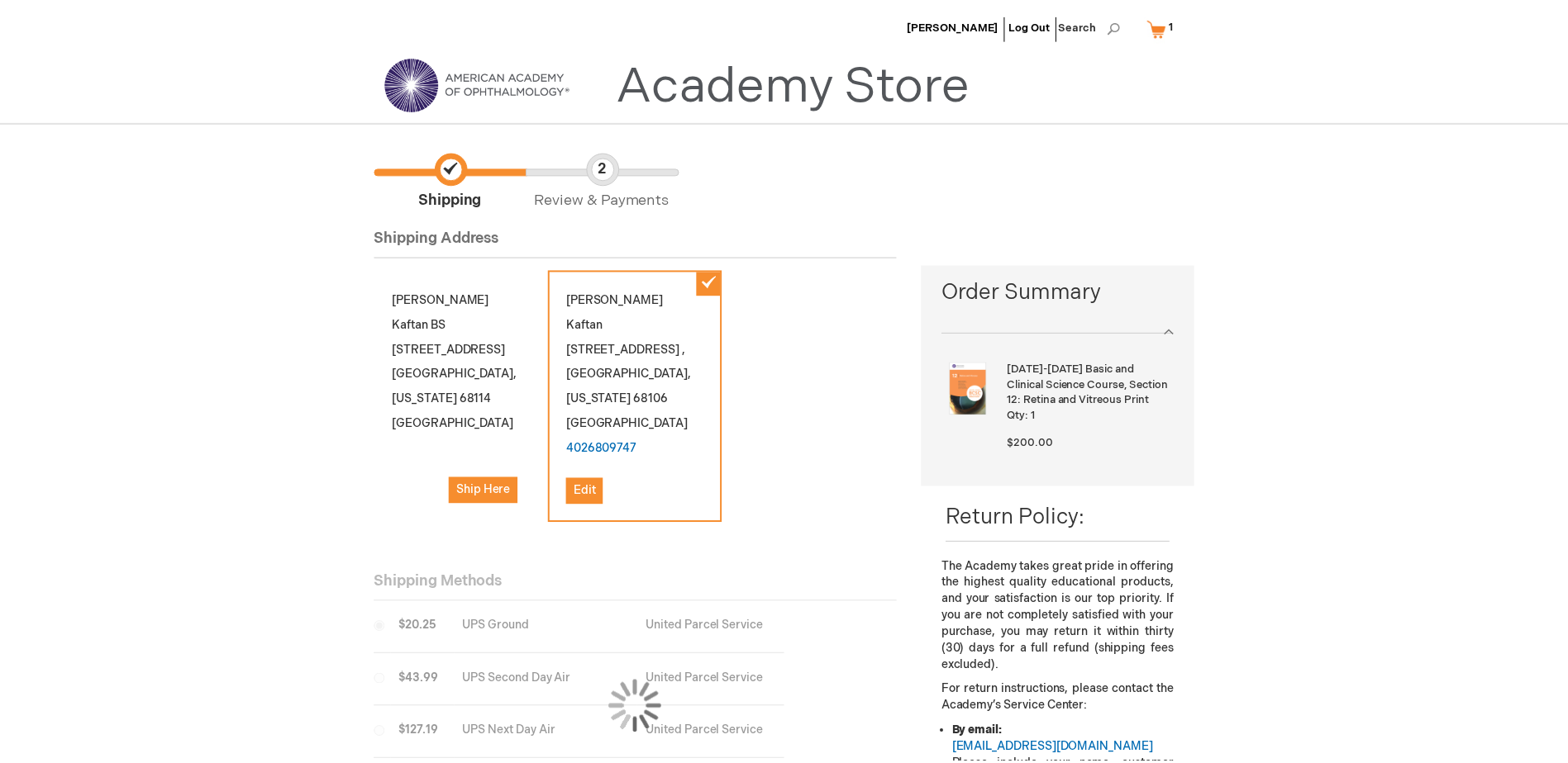
scroll to position [0, 0]
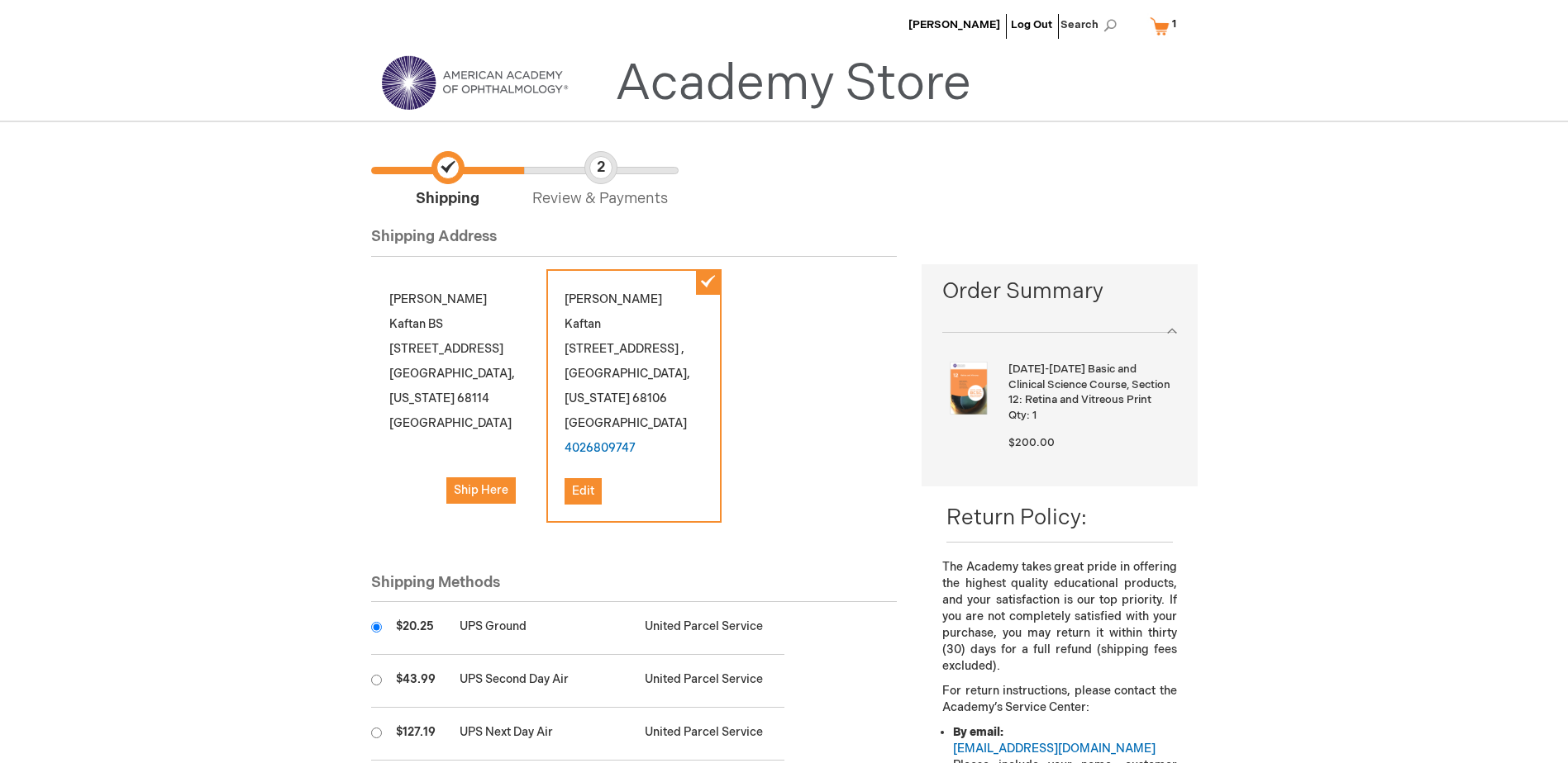
click at [676, 321] on div "Timothy Kaftan 5223 Pacific Street, , , Omaha , Nebraska 68106 United States 40…" at bounding box center [633, 396] width 175 height 254
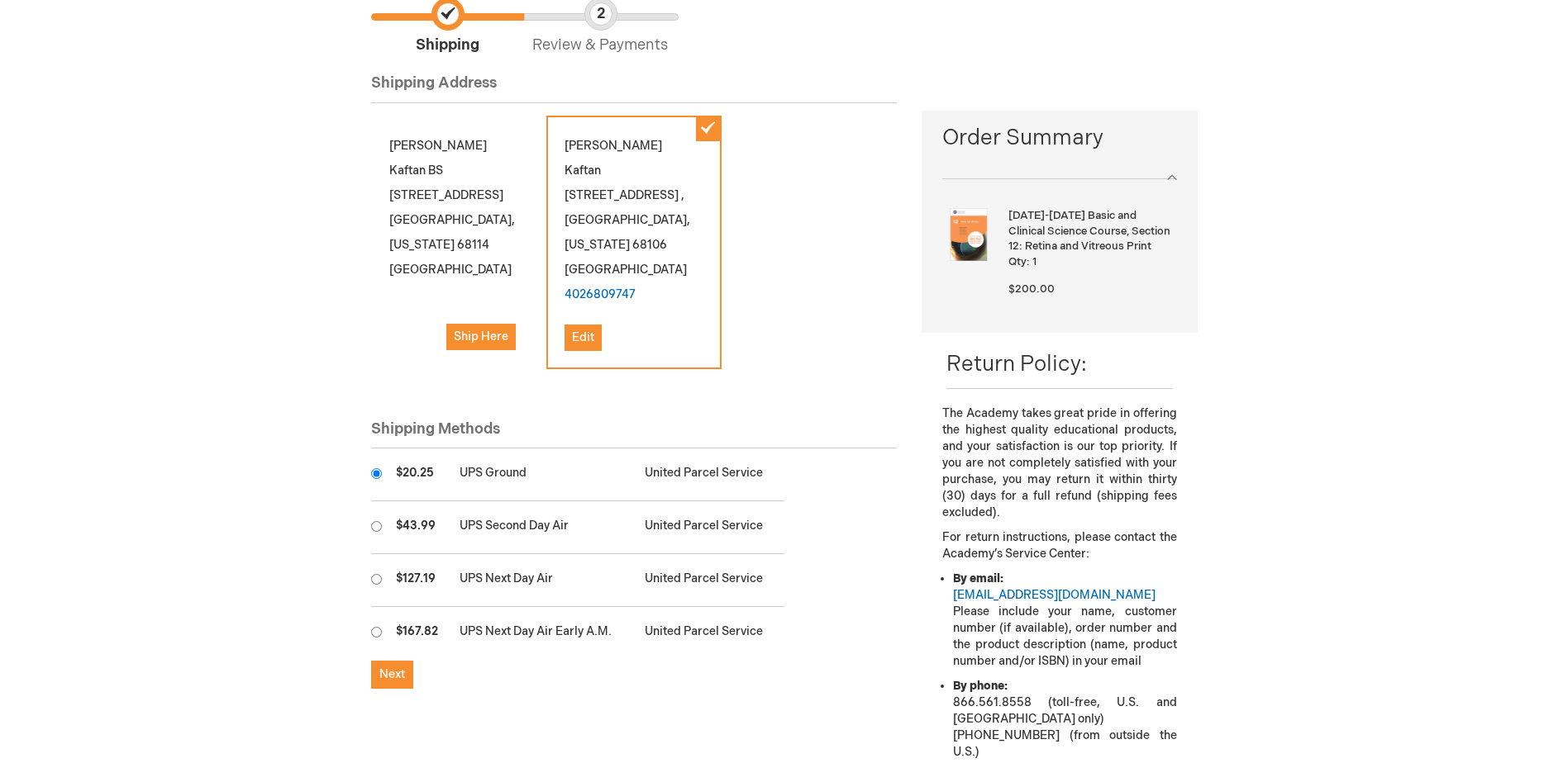
scroll to position [289, 0]
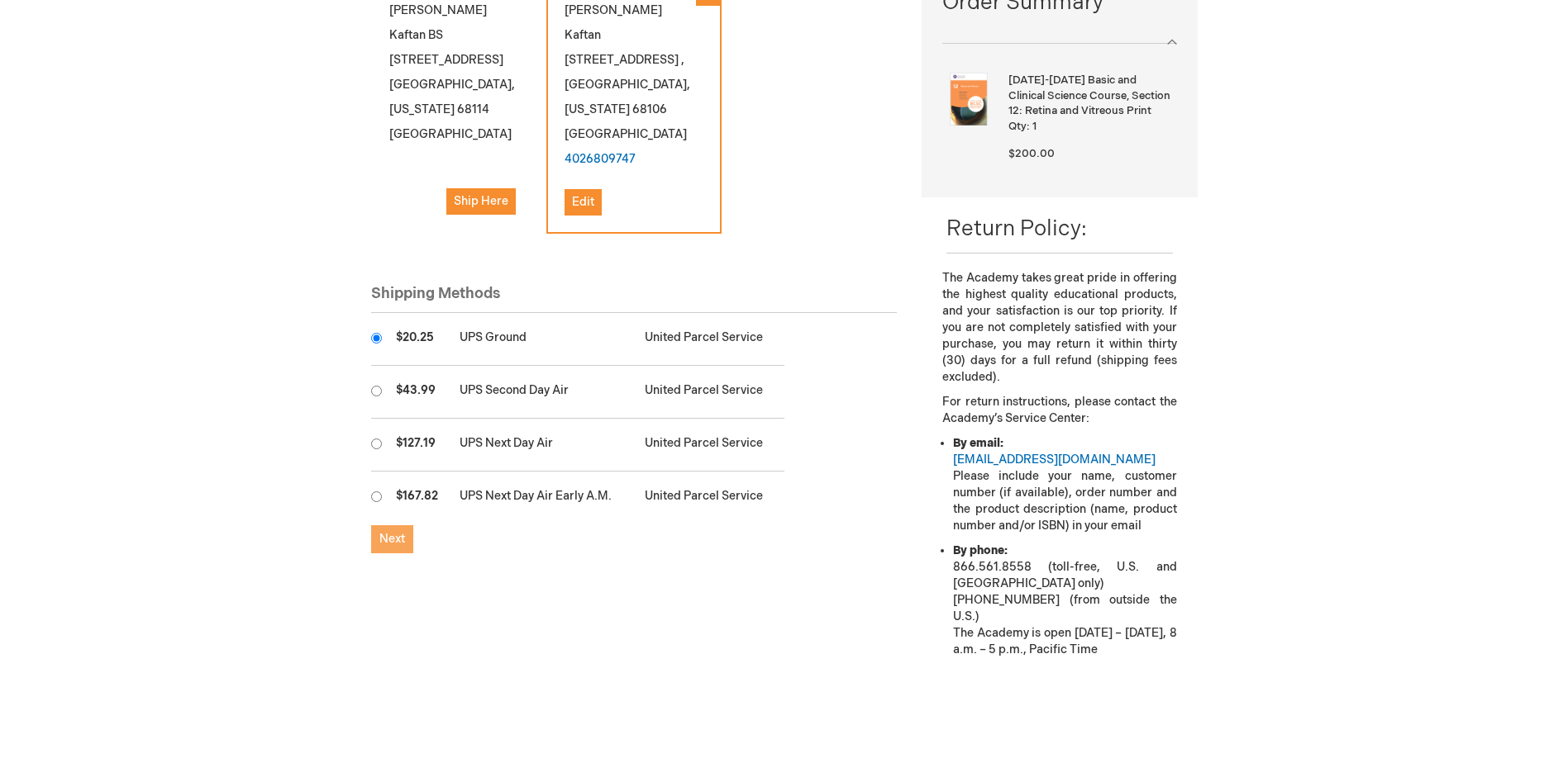
click at [408, 525] on button "Next" at bounding box center [392, 539] width 42 height 28
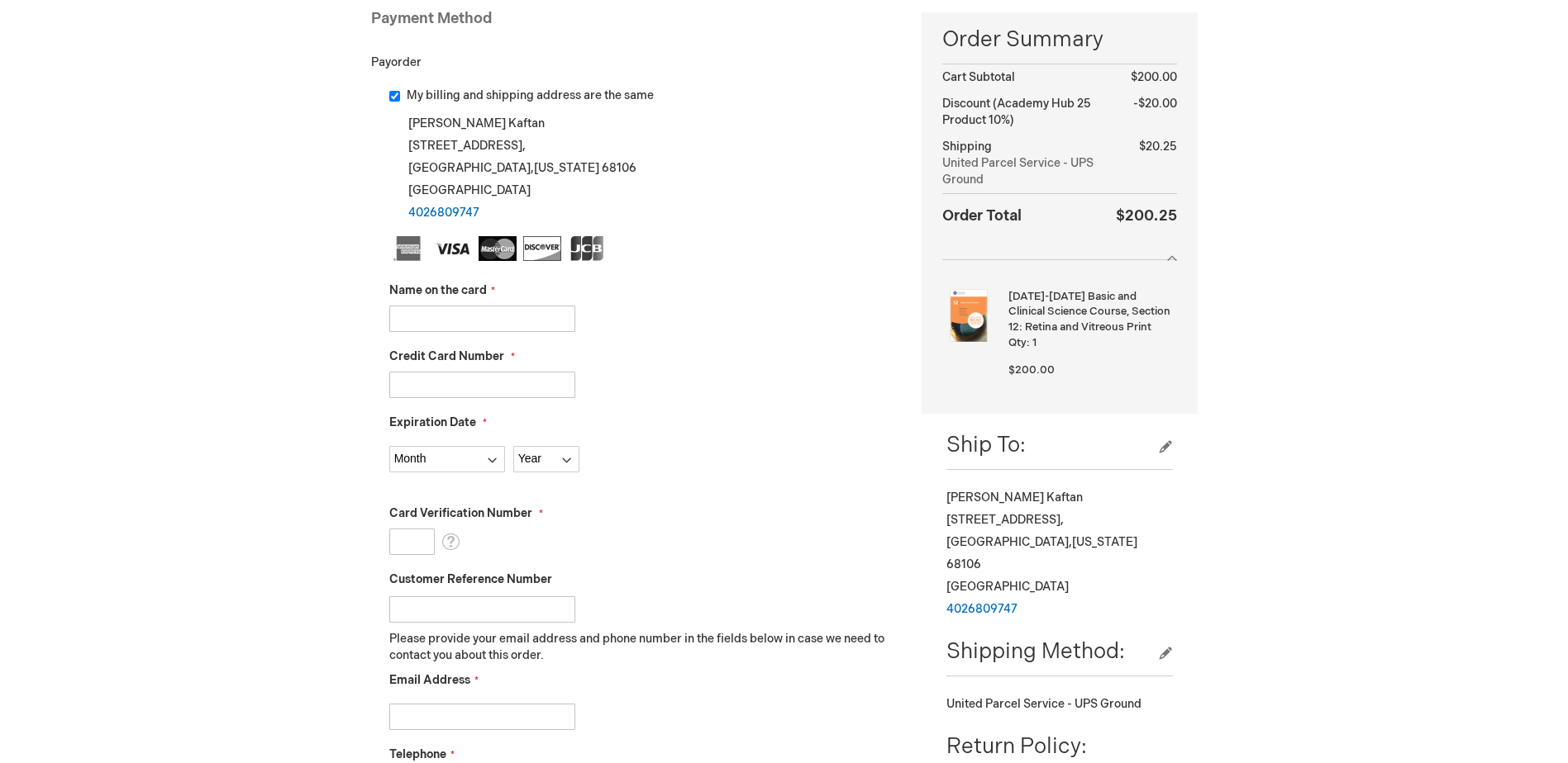
scroll to position [248, 0]
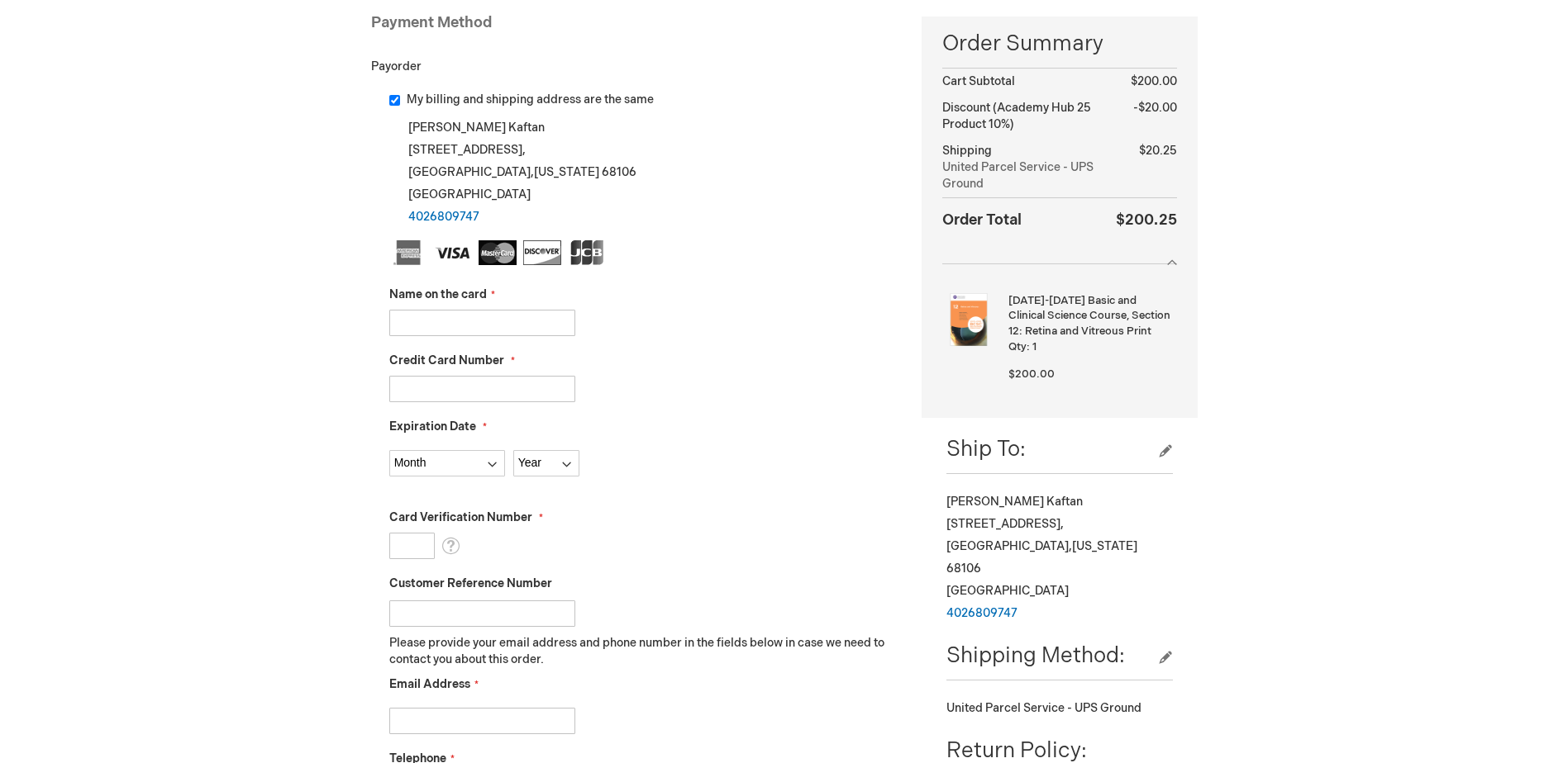
click at [490, 327] on input "Name on the card" at bounding box center [482, 323] width 186 height 27
click at [472, 324] on input "[PERSON_NAME]" at bounding box center [482, 323] width 186 height 27
type input "[PERSON_NAME]"
type input "4574310272478398"
click at [313, 447] on div "Timothy Kaftan Log Out Search My Cart 1 1 items CLOSE RECENTLY ADDED ITEM(S) Cl…" at bounding box center [784, 651] width 1568 height 1798
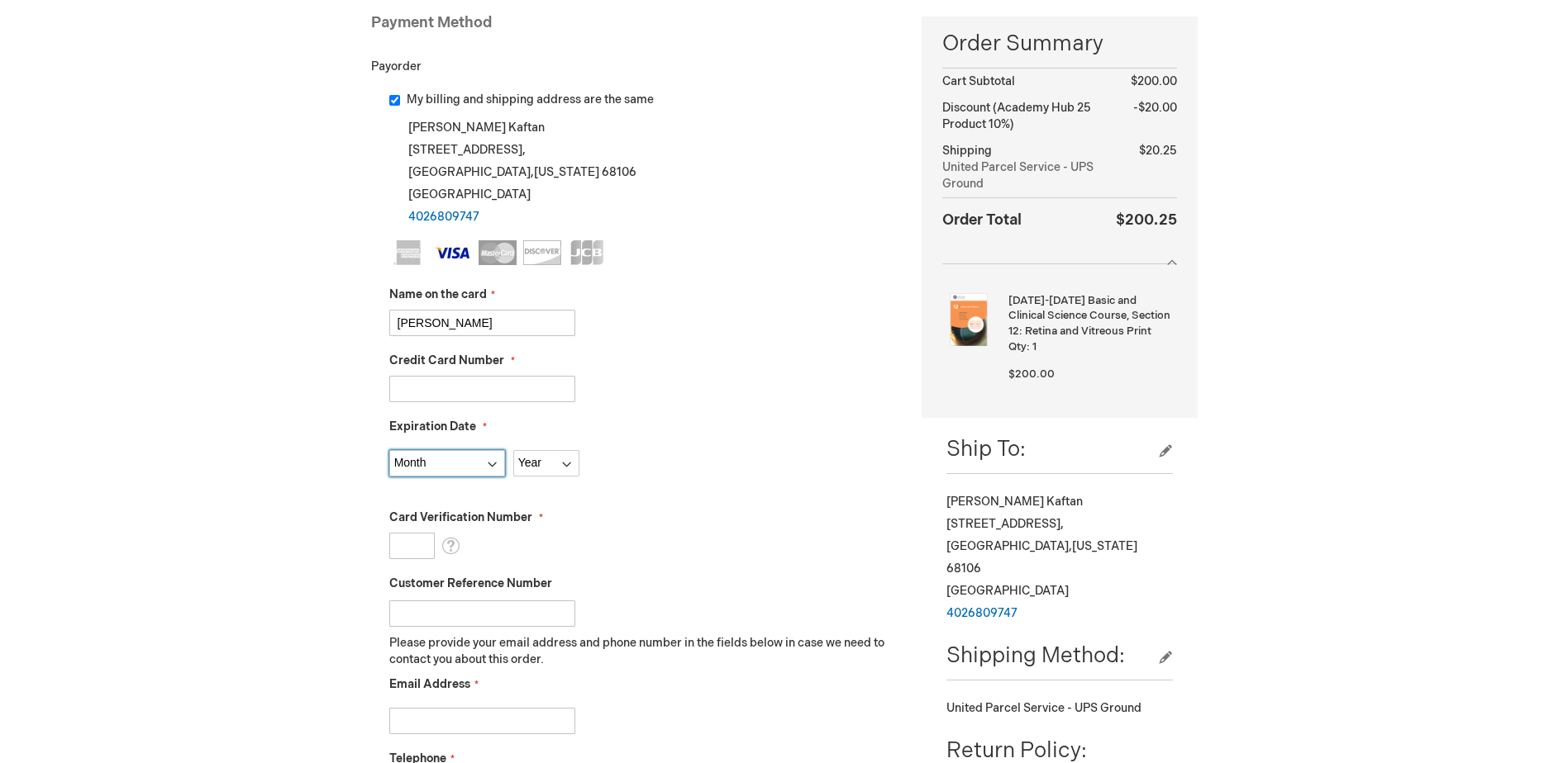
click at [443, 461] on select "Month 01 - January 02 - February 03 - March 04 - April 05 - May 06 - June 07 - …" at bounding box center [448, 464] width 116 height 27
select select "7"
click at [390, 451] on select "Month 01 - January 02 - February 03 - March 04 - April 05 - May 06 - June 07 - …" at bounding box center [448, 464] width 116 height 27
click at [573, 469] on select "Year 2025 2026 2027 2028 2029 2030 2031 2032 2033 2034 2035" at bounding box center [546, 464] width 66 height 27
select select "2030"
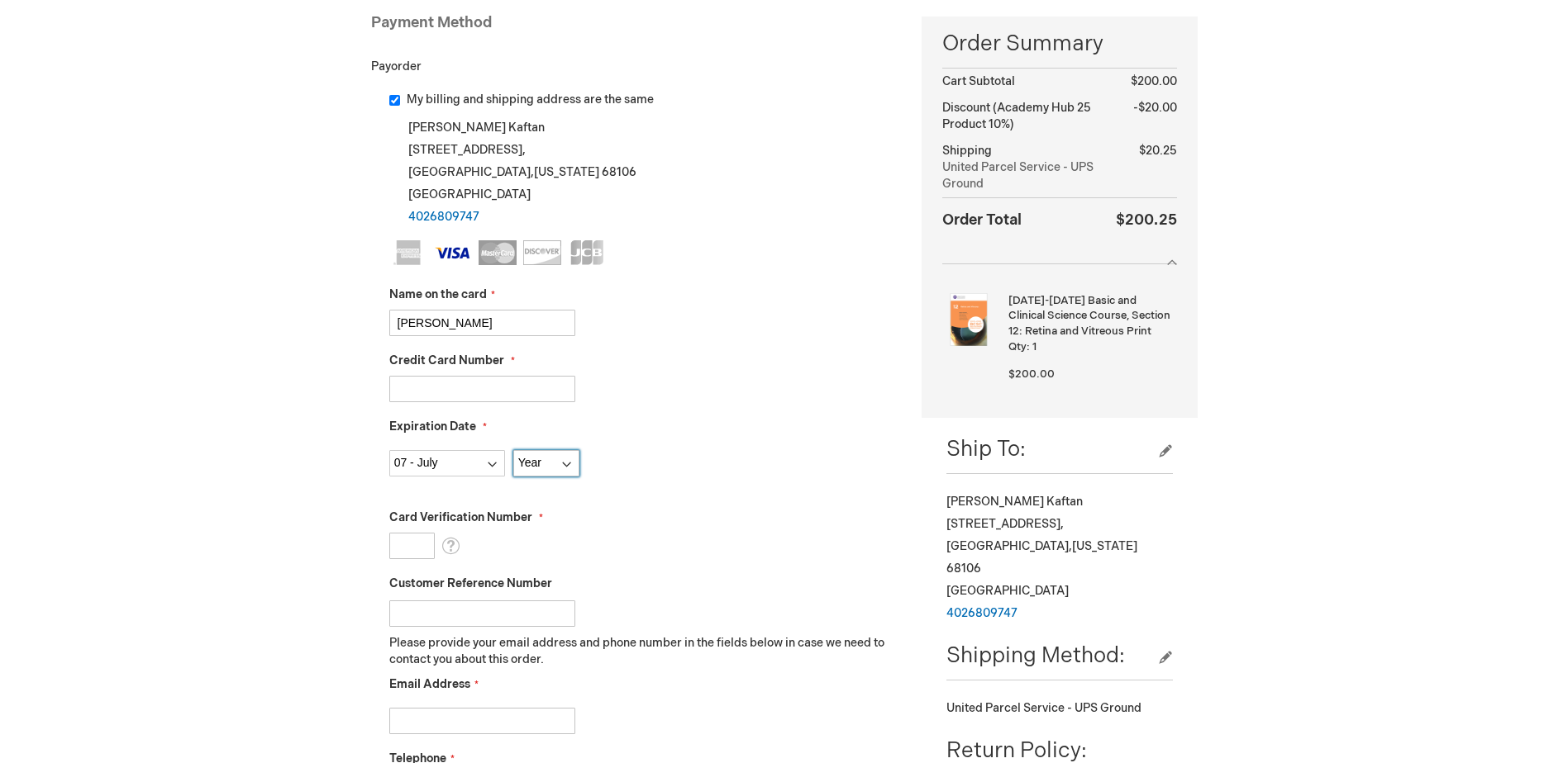
click at [513, 451] on select "Year 2025 2026 2027 2028 2029 2030 2031 2032 2033 2034 2035" at bounding box center [546, 464] width 66 height 27
click at [409, 546] on input "Card Verification Number" at bounding box center [412, 546] width 46 height 27
type input "389"
click at [336, 543] on div "Timothy Kaftan Log Out Search My Cart 1 1 items CLOSE RECENTLY ADDED ITEM(S) Cl…" at bounding box center [784, 651] width 1568 height 1798
click at [435, 615] on input "Customer Reference Number" at bounding box center [482, 614] width 186 height 27
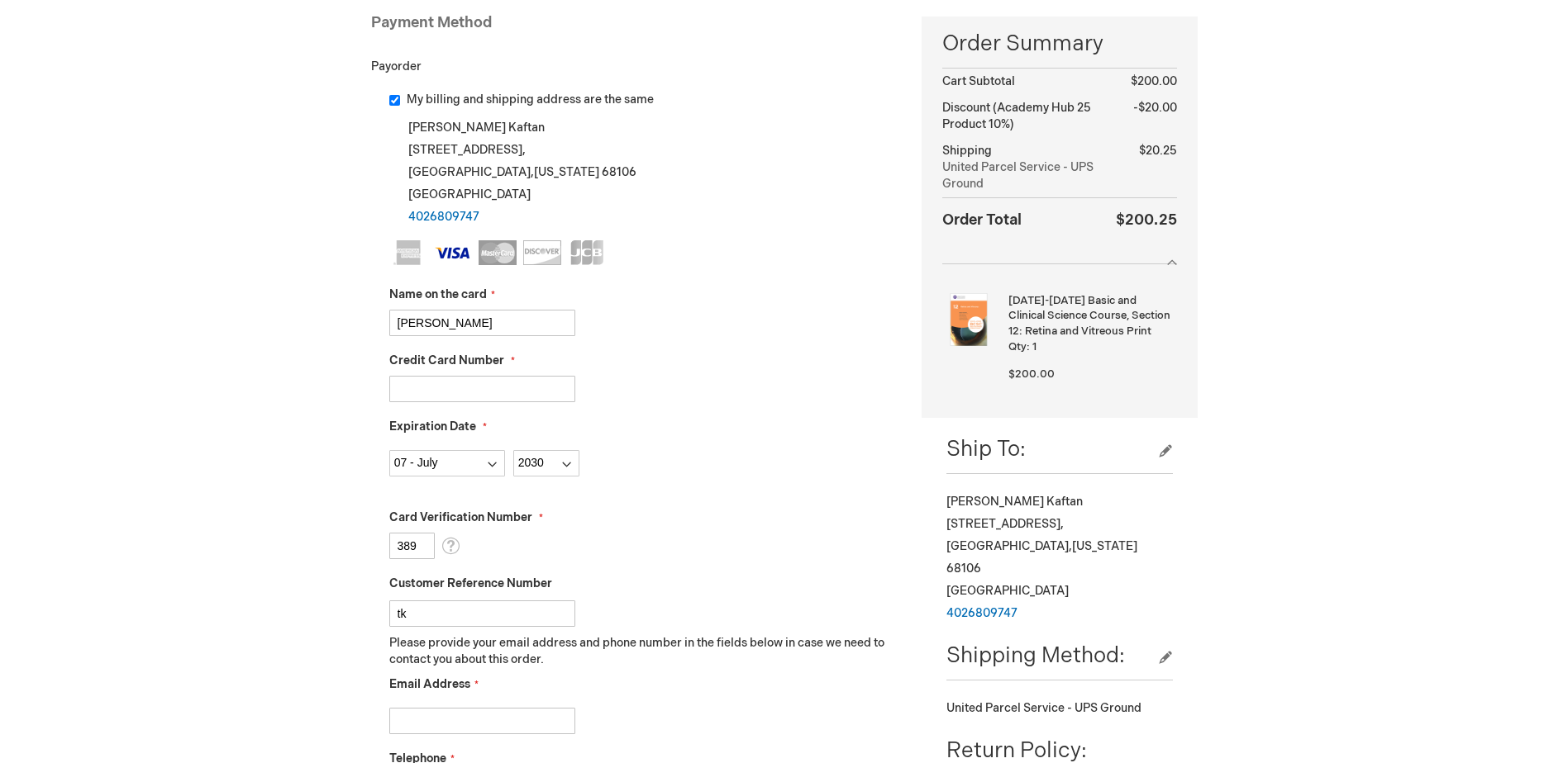
type input "t"
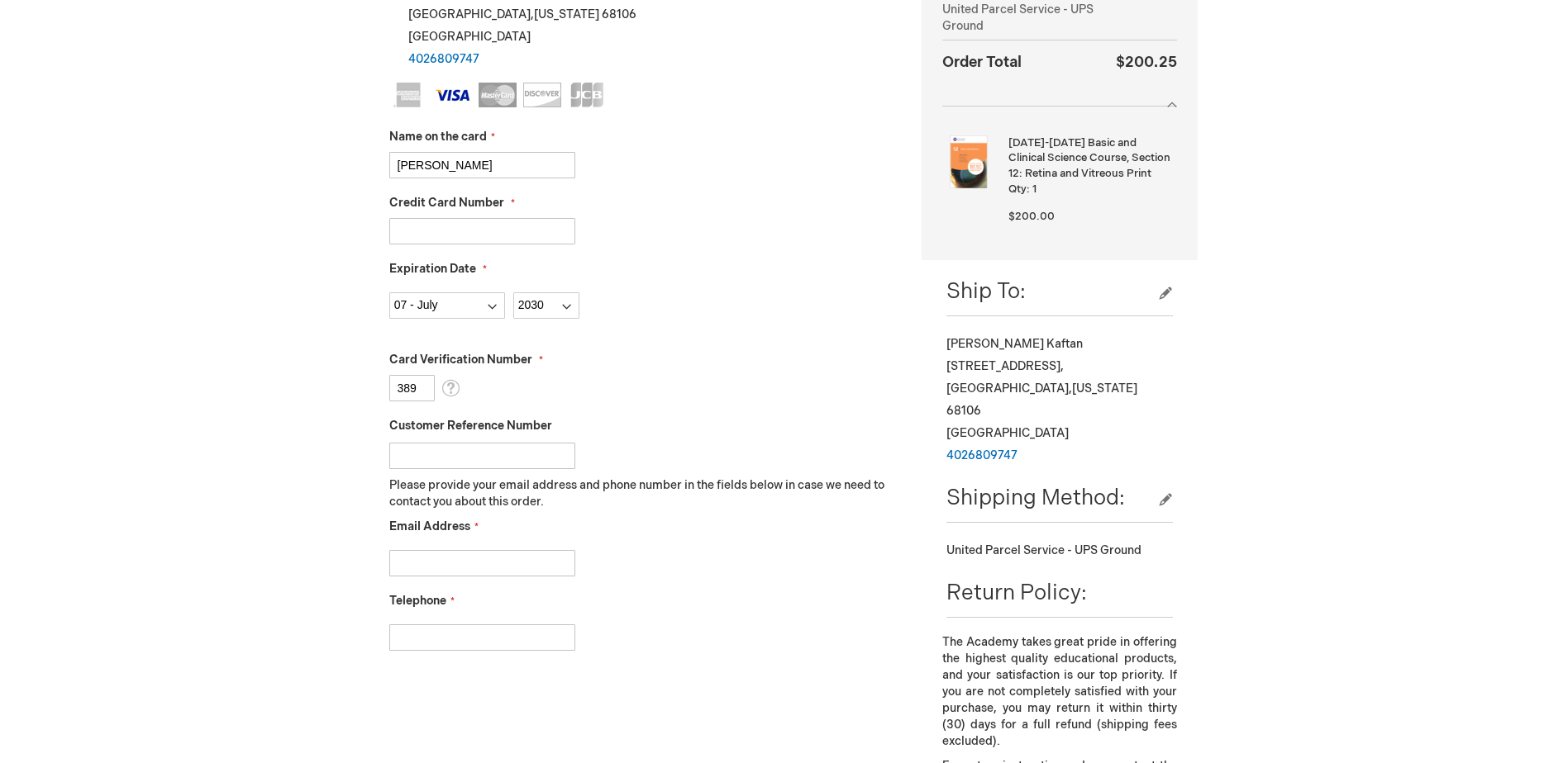
scroll to position [413, 0]
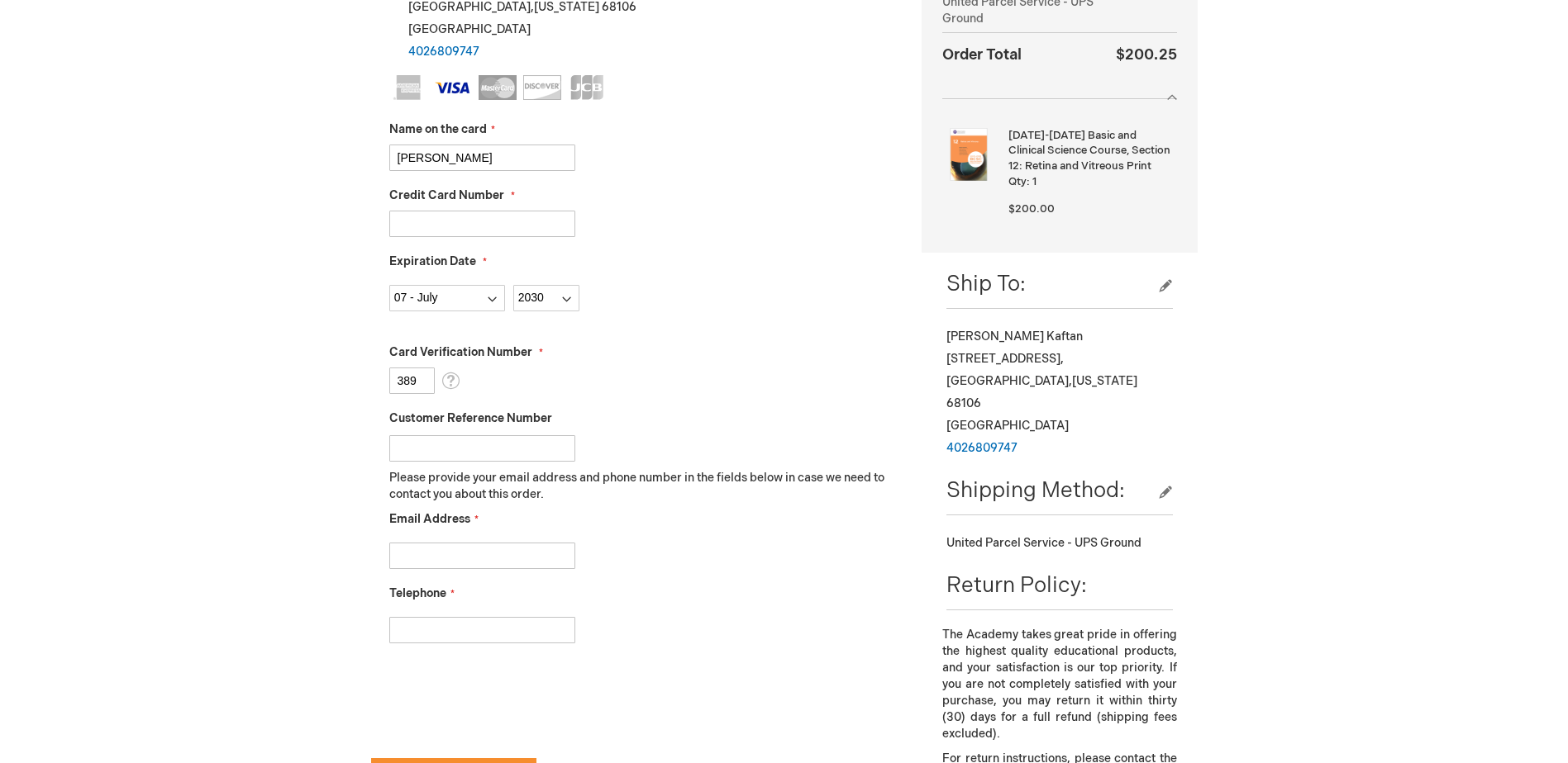
click at [545, 553] on input "Email Address" at bounding box center [482, 556] width 186 height 27
type input "tkaftan@unmc.edu"
type input "4026809747"
click at [818, 701] on div "My billing and shipping address are the same Timothy Kaftan 5223 Pacific Street…" at bounding box center [634, 317] width 526 height 783
checkbox input "true"
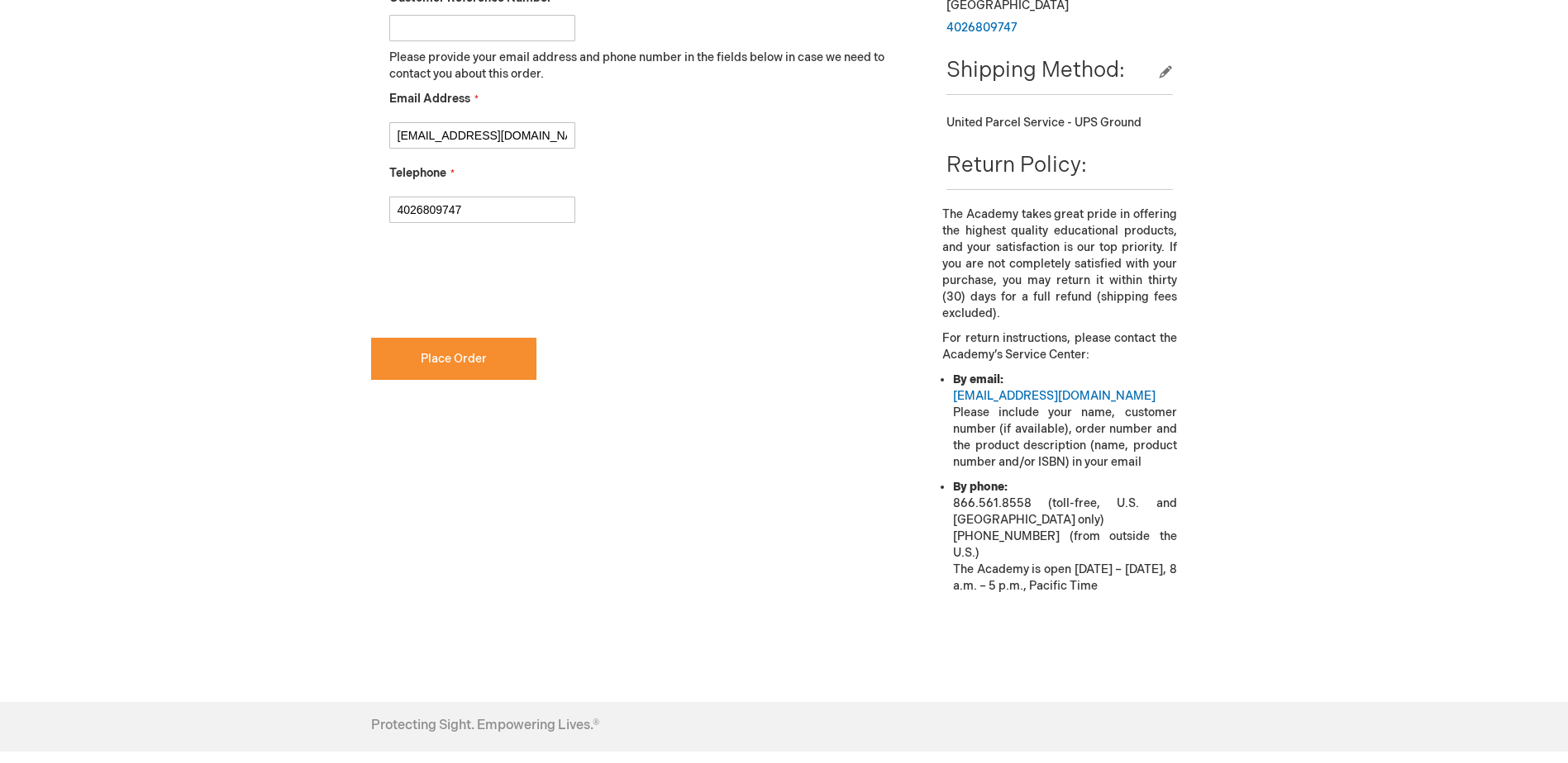
scroll to position [830, 0]
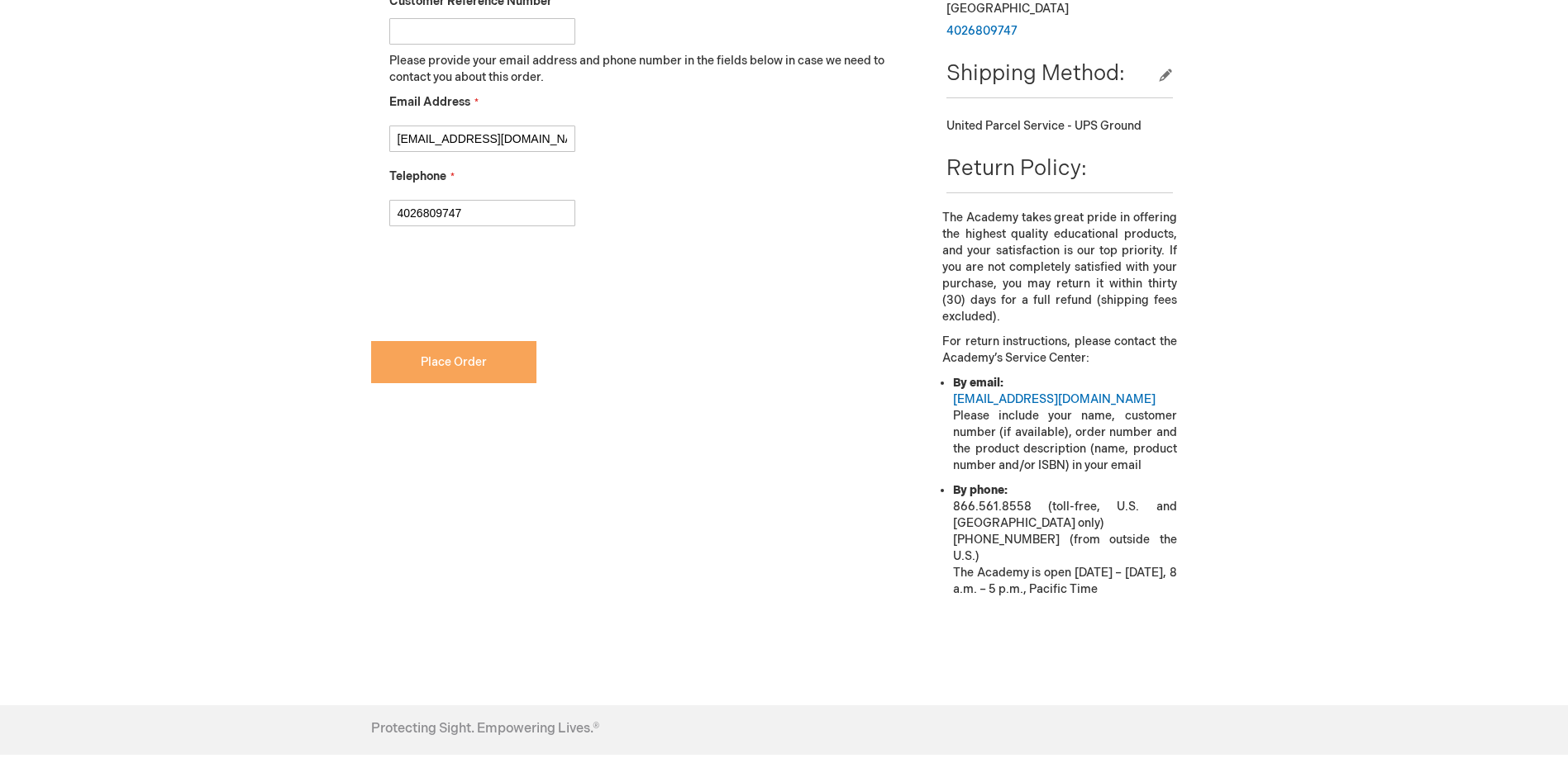
click at [422, 368] on span "Place Order" at bounding box center [454, 362] width 66 height 14
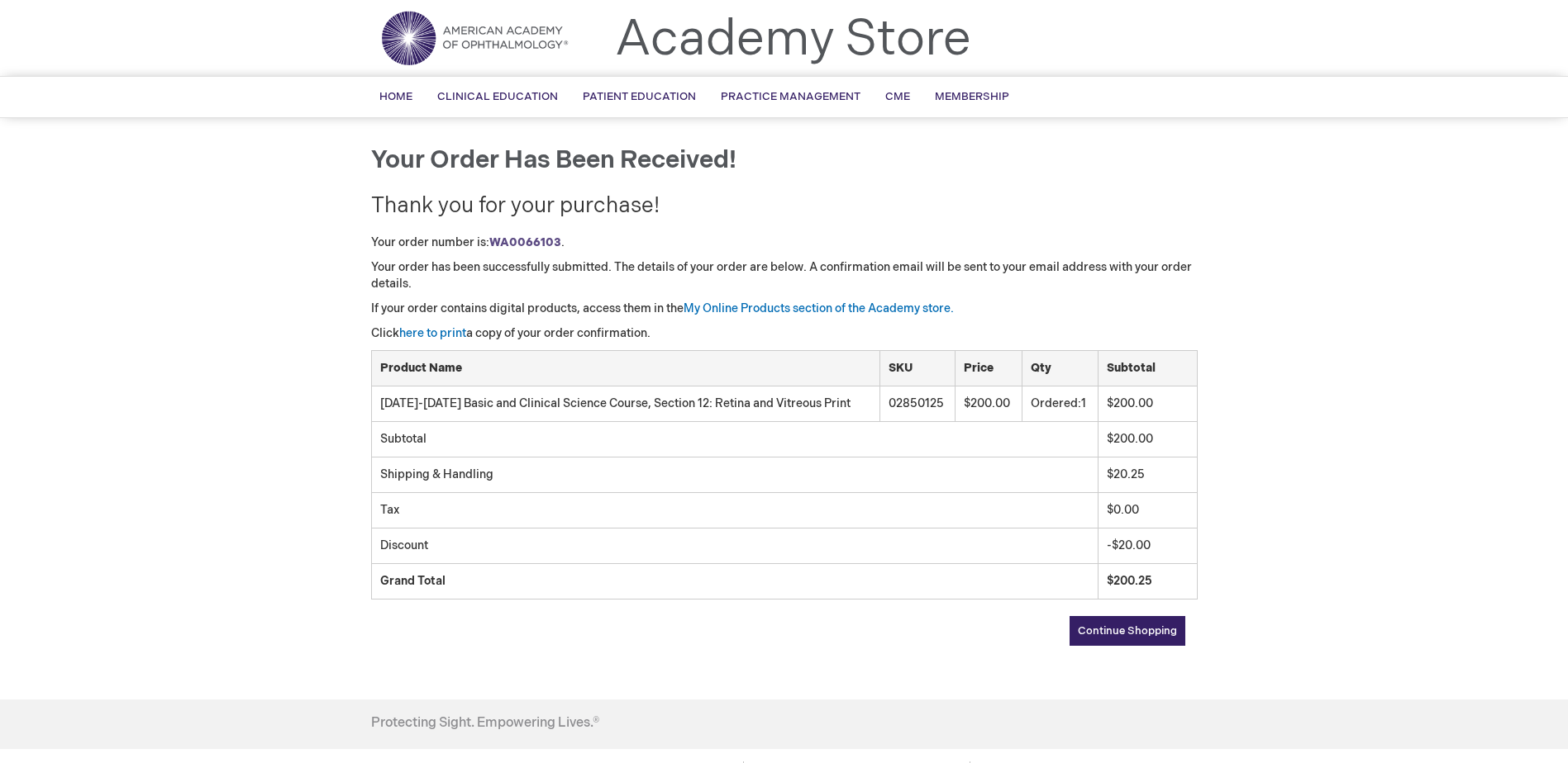
scroll to position [83, 0]
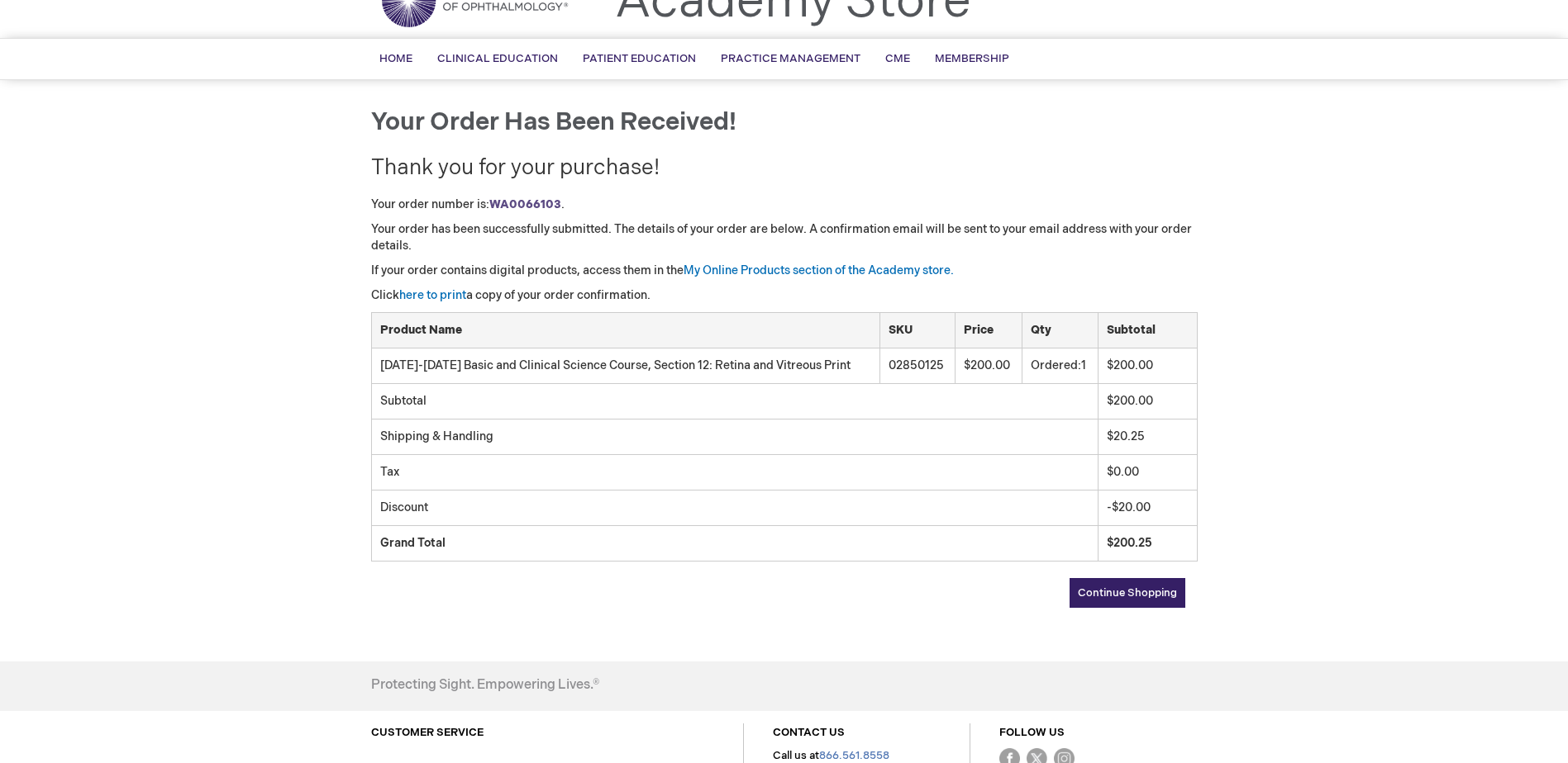
click at [1088, 586] on link "Continue Shopping" at bounding box center [1127, 593] width 116 height 30
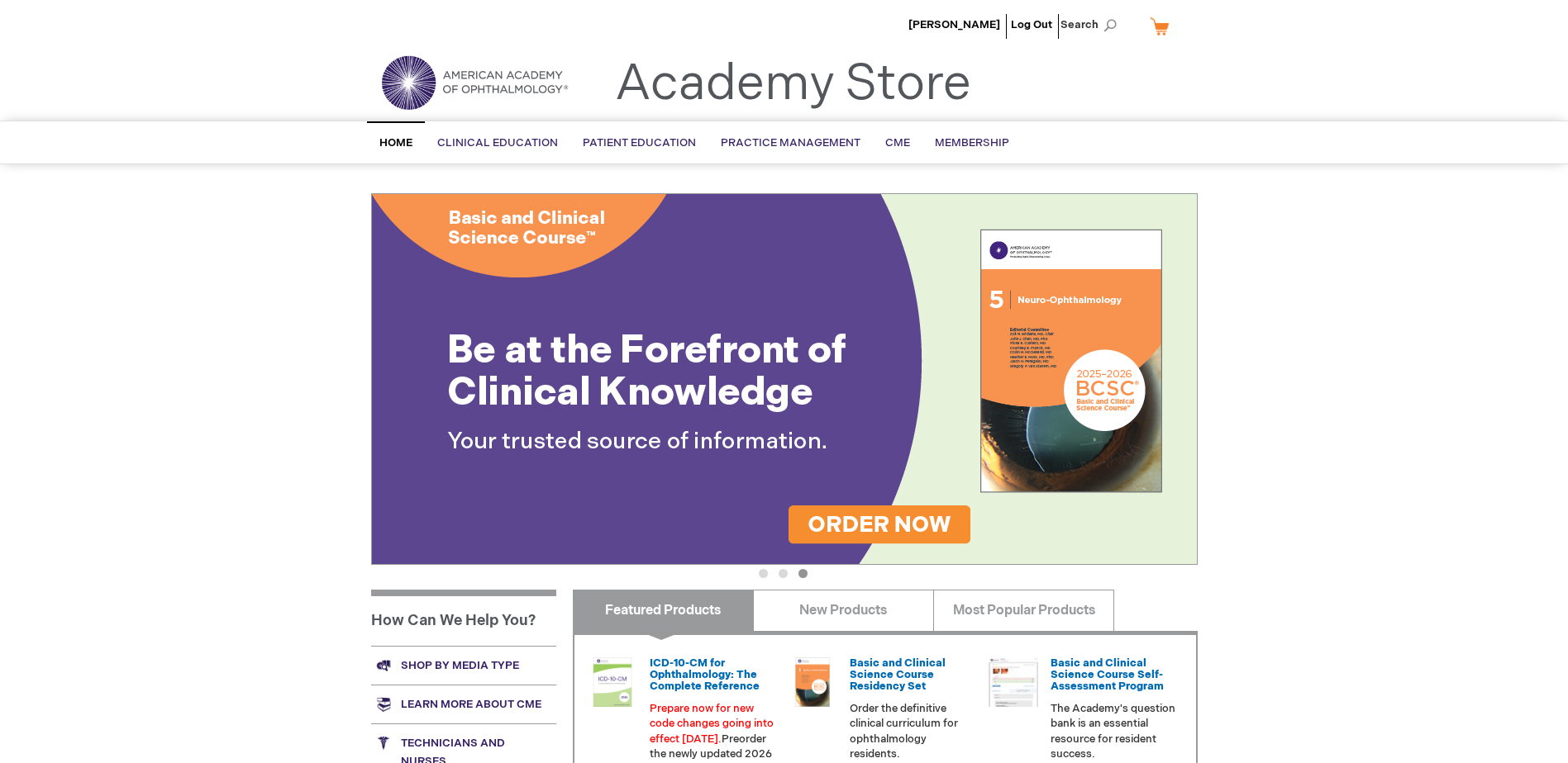
click at [327, 85] on header "[PERSON_NAME] Log Out Search My Cart CLOSE RECENTLY ADDED ITEM(S) Close There a…" at bounding box center [784, 60] width 1568 height 121
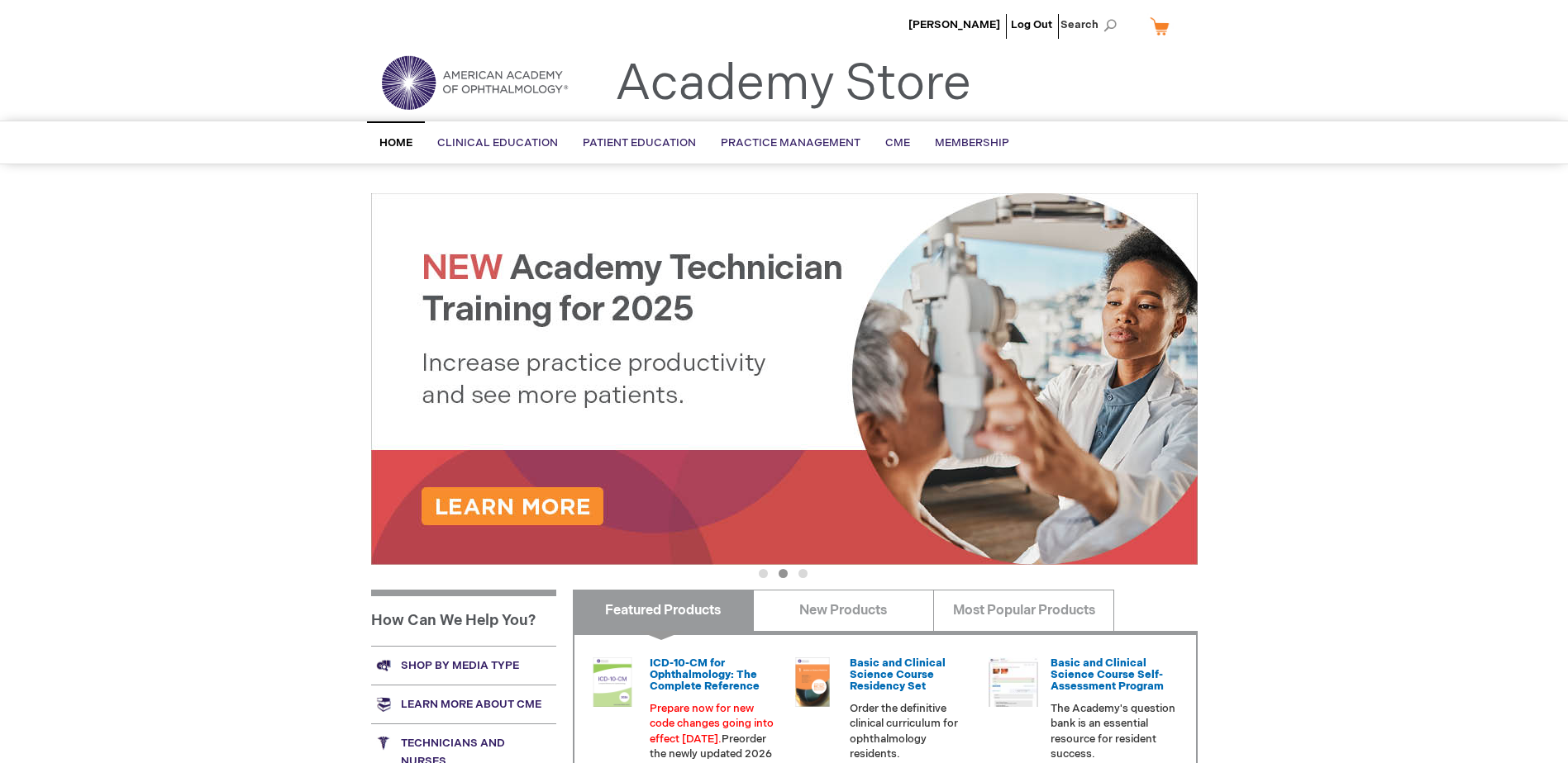
click at [1409, 253] on div "[PERSON_NAME] Log Out Search My Cart CLOSE RECENTLY ADDED ITEM(S) Close There a…" at bounding box center [784, 589] width 1568 height 1178
